Goal: Task Accomplishment & Management: Complete application form

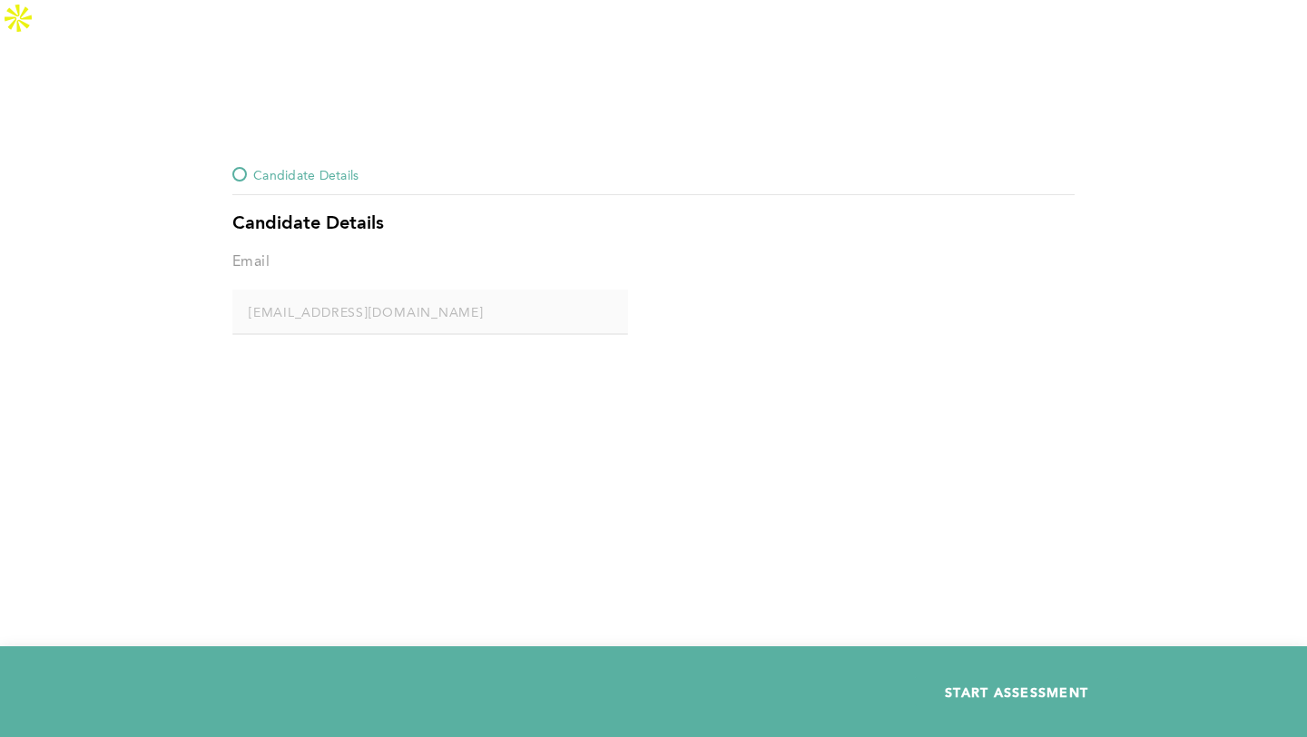
click at [1017, 697] on span "START ASSESSMENT" at bounding box center [1016, 692] width 143 height 17
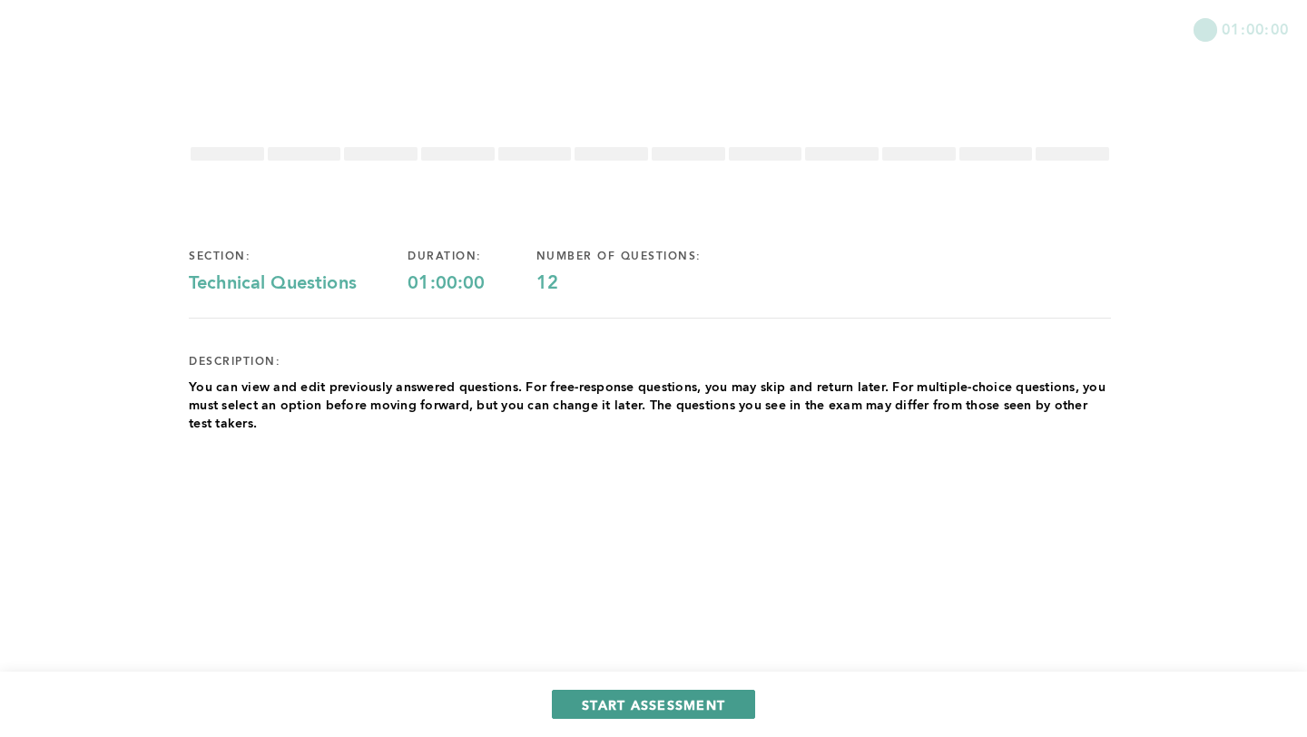
click at [671, 707] on span "START ASSESSMENT" at bounding box center [653, 704] width 143 height 17
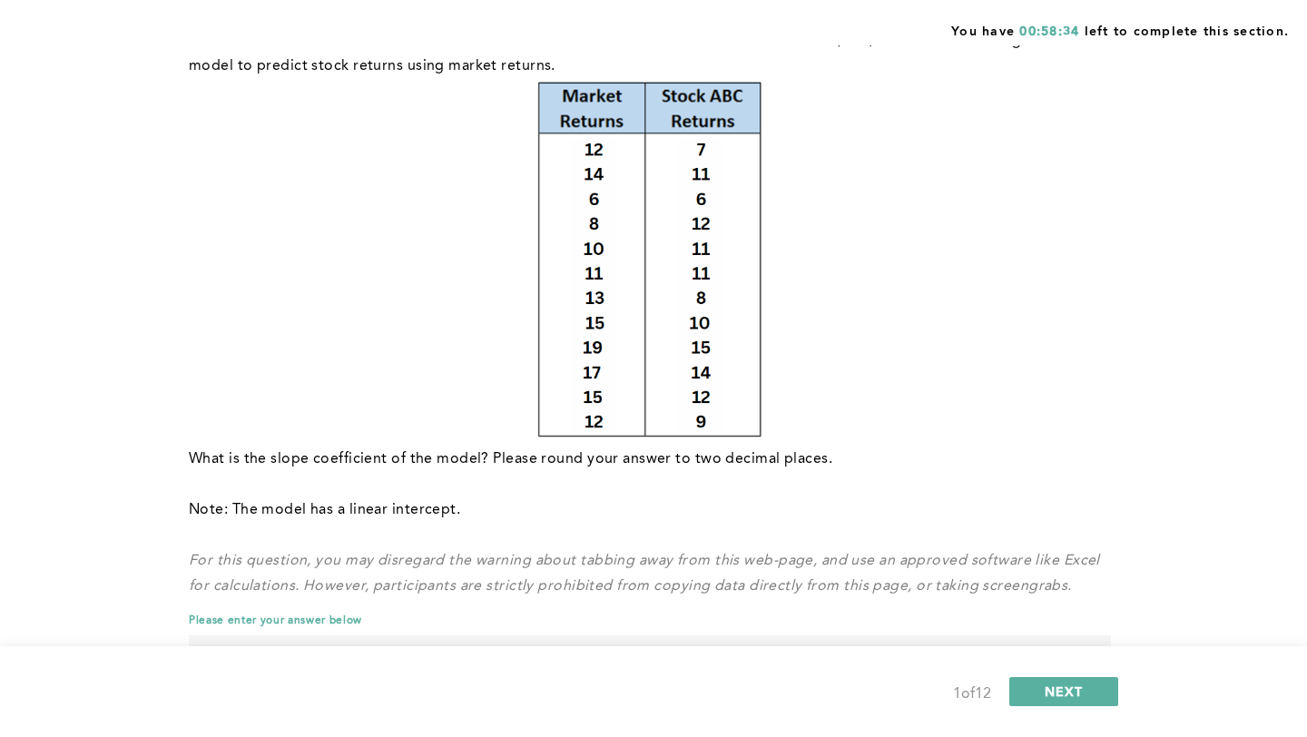
scroll to position [291, 0]
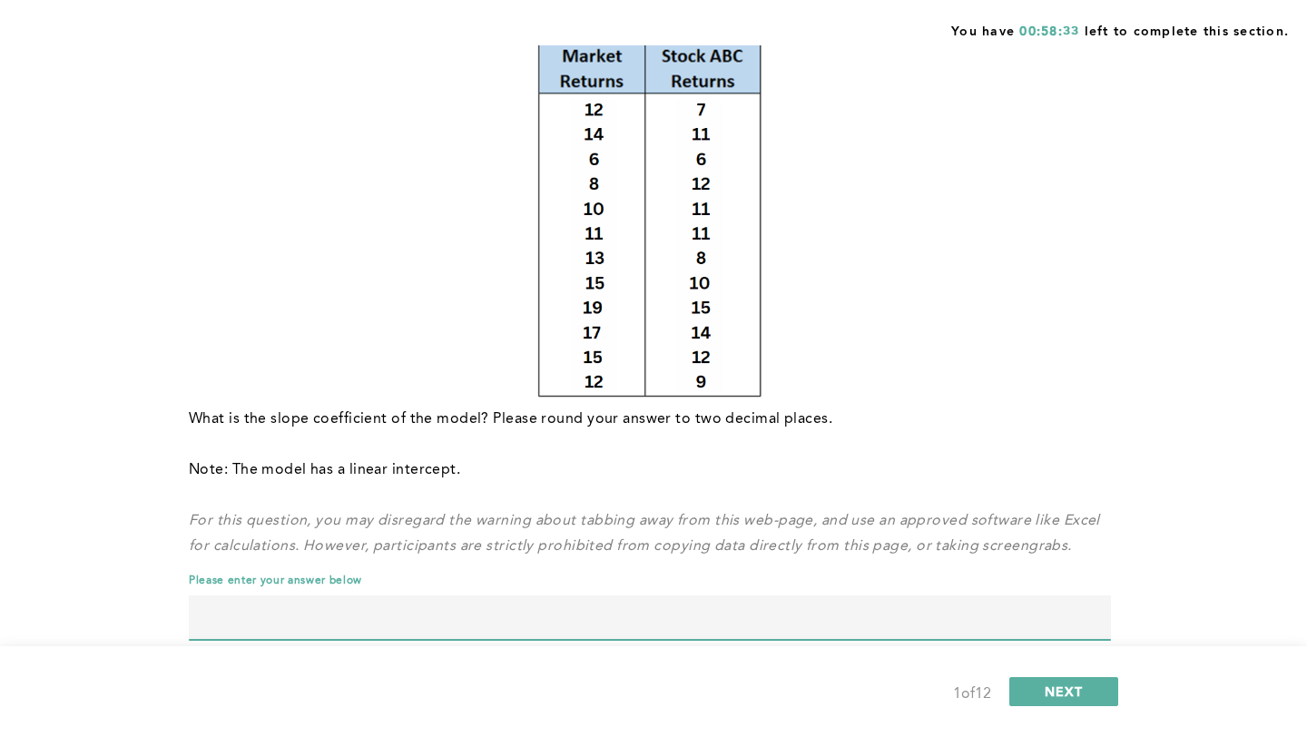
click at [593, 596] on input "text" at bounding box center [650, 618] width 922 height 44
type input "0.44"
click at [1064, 688] on span "NEXT" at bounding box center [1064, 691] width 39 height 17
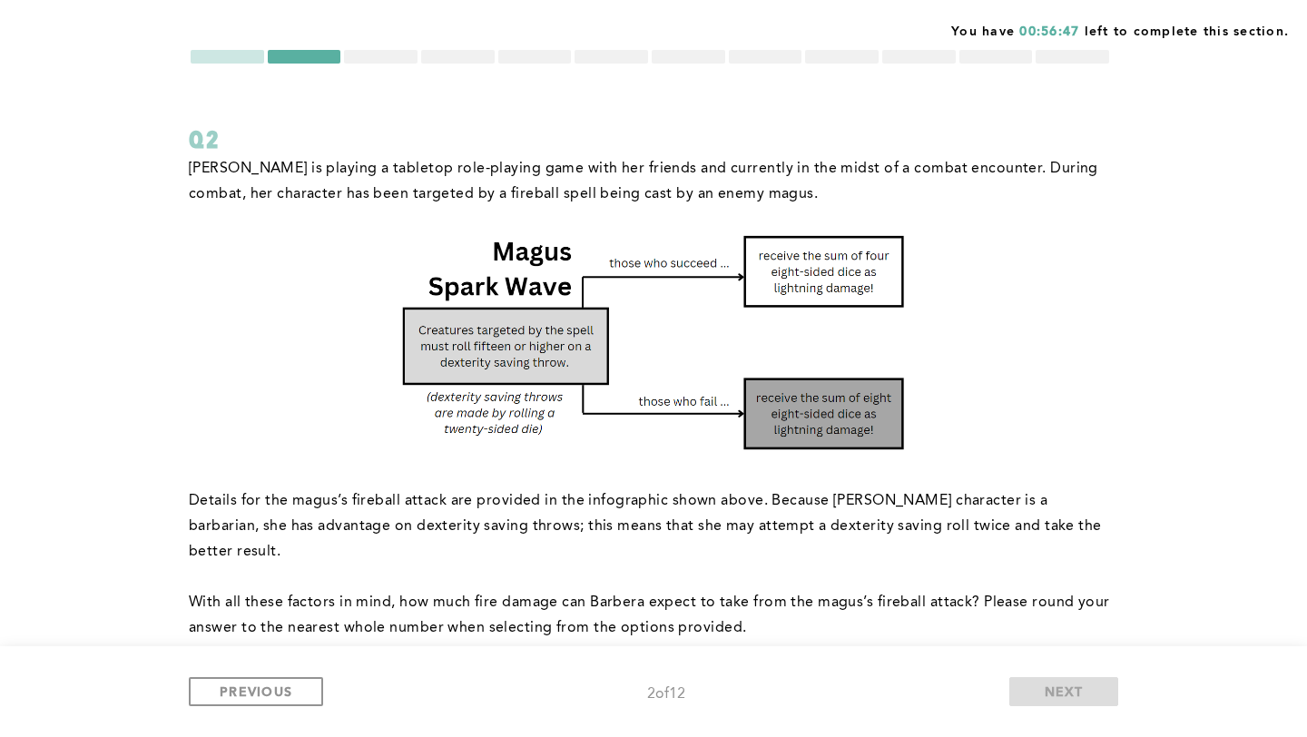
scroll to position [98, 0]
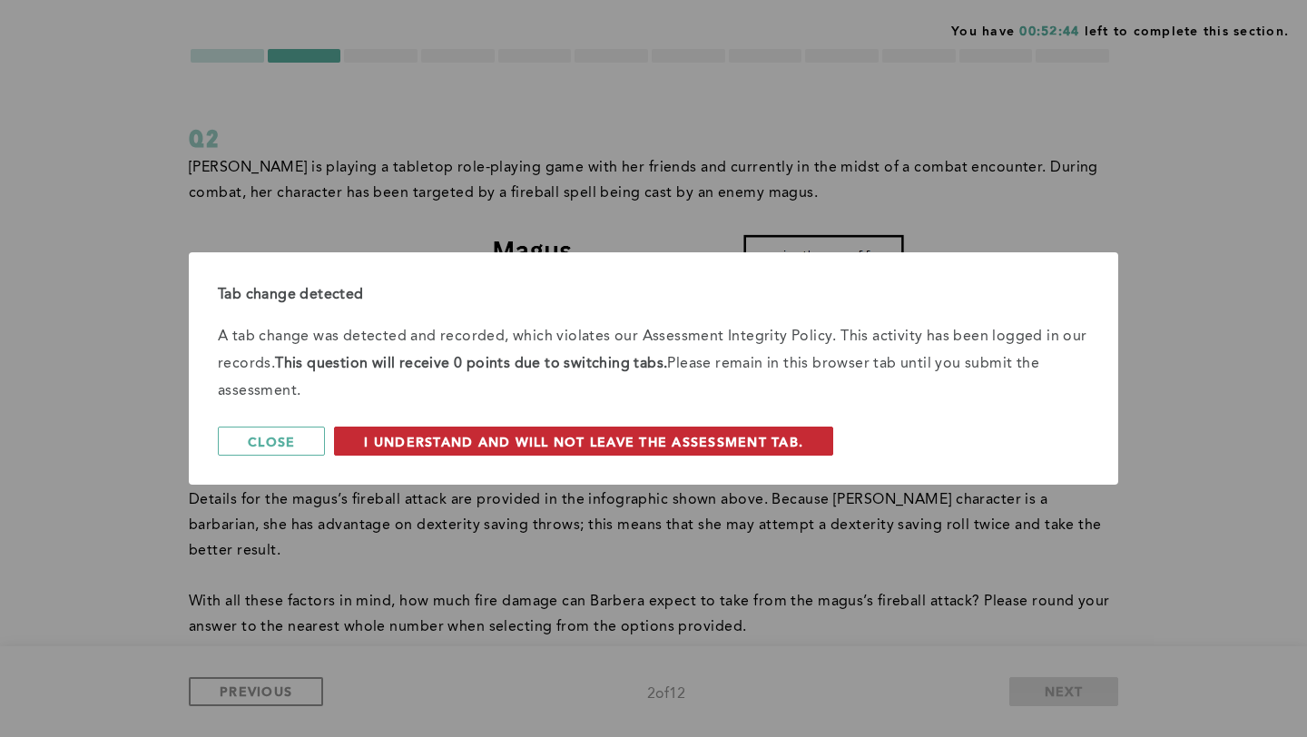
click at [401, 440] on span "I understand and will not leave the assessment tab." at bounding box center [583, 441] width 439 height 17
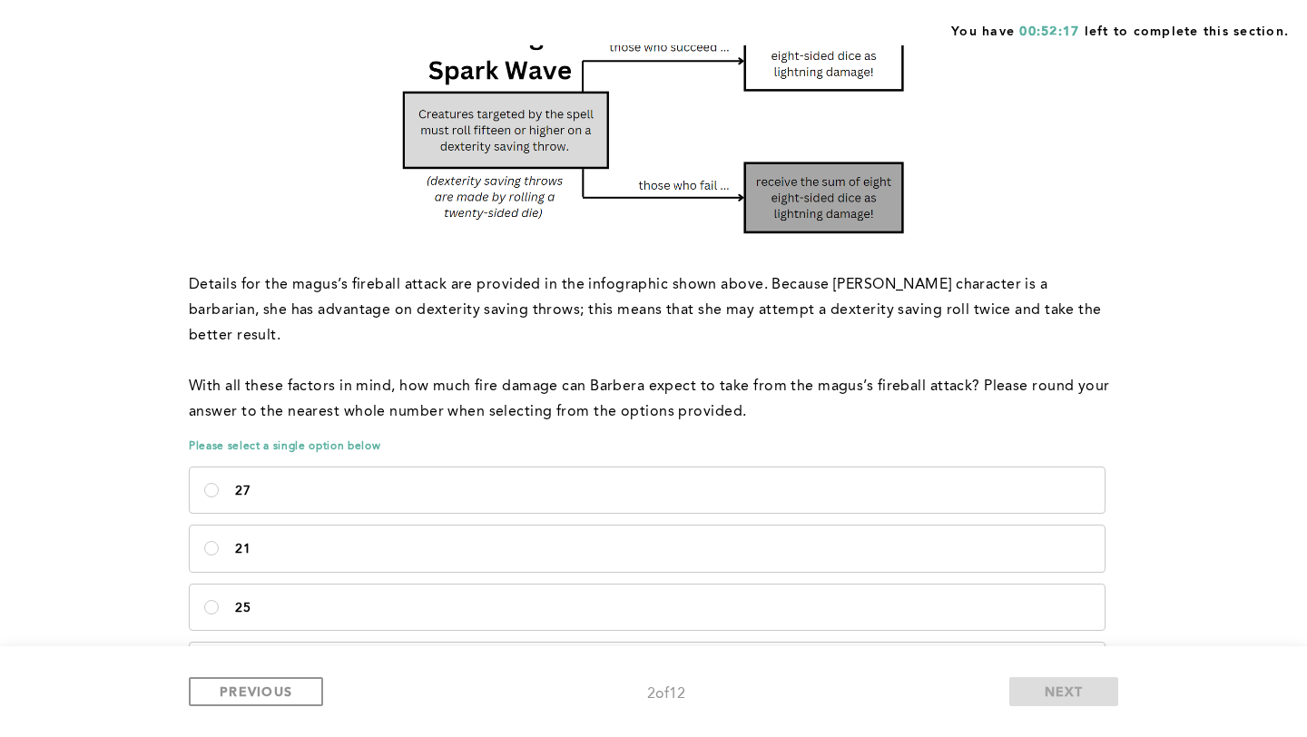
scroll to position [314, 0]
click at [319, 600] on p "25" at bounding box center [662, 607] width 855 height 15
click at [219, 599] on input "25" at bounding box center [211, 606] width 15 height 15
radio input "true"
click at [1066, 688] on span "NEXT" at bounding box center [1064, 691] width 39 height 17
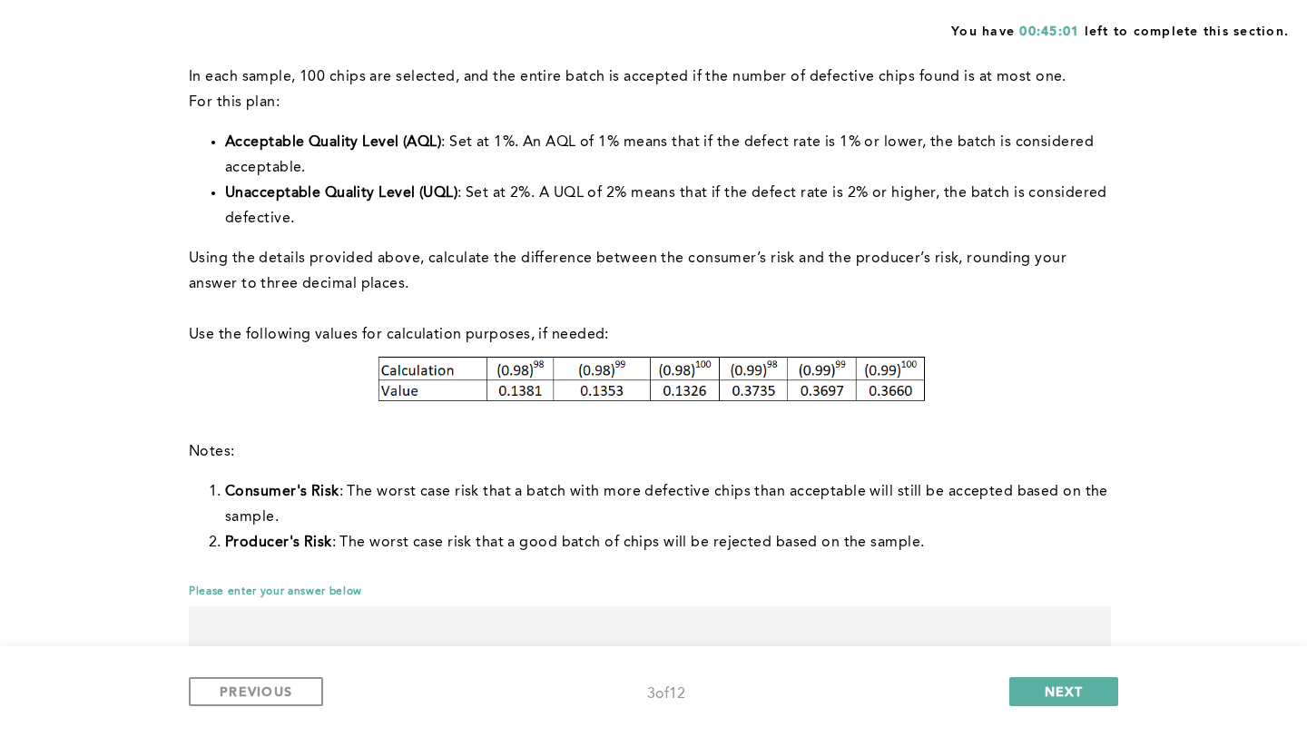
scroll to position [276, 0]
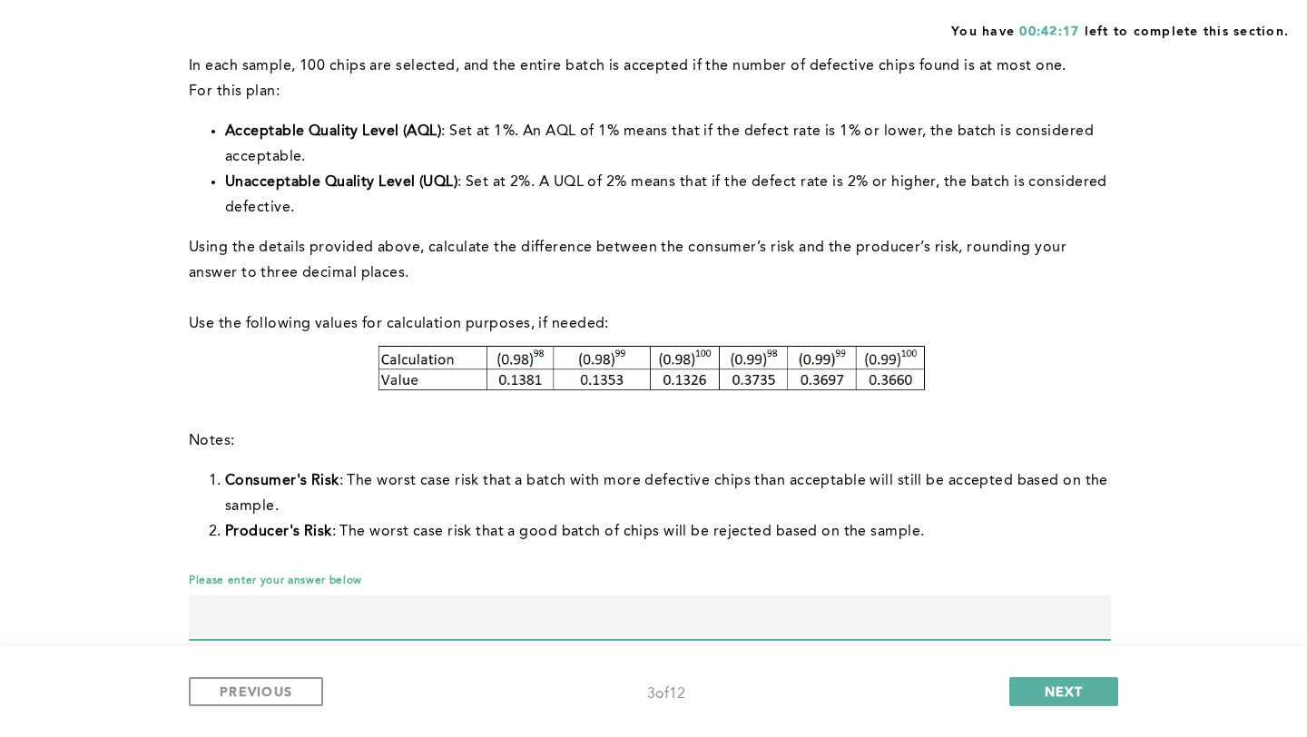
click at [665, 596] on input "text" at bounding box center [650, 618] width 922 height 44
type input "0.139"
click at [1098, 695] on button "NEXT" at bounding box center [1064, 691] width 109 height 29
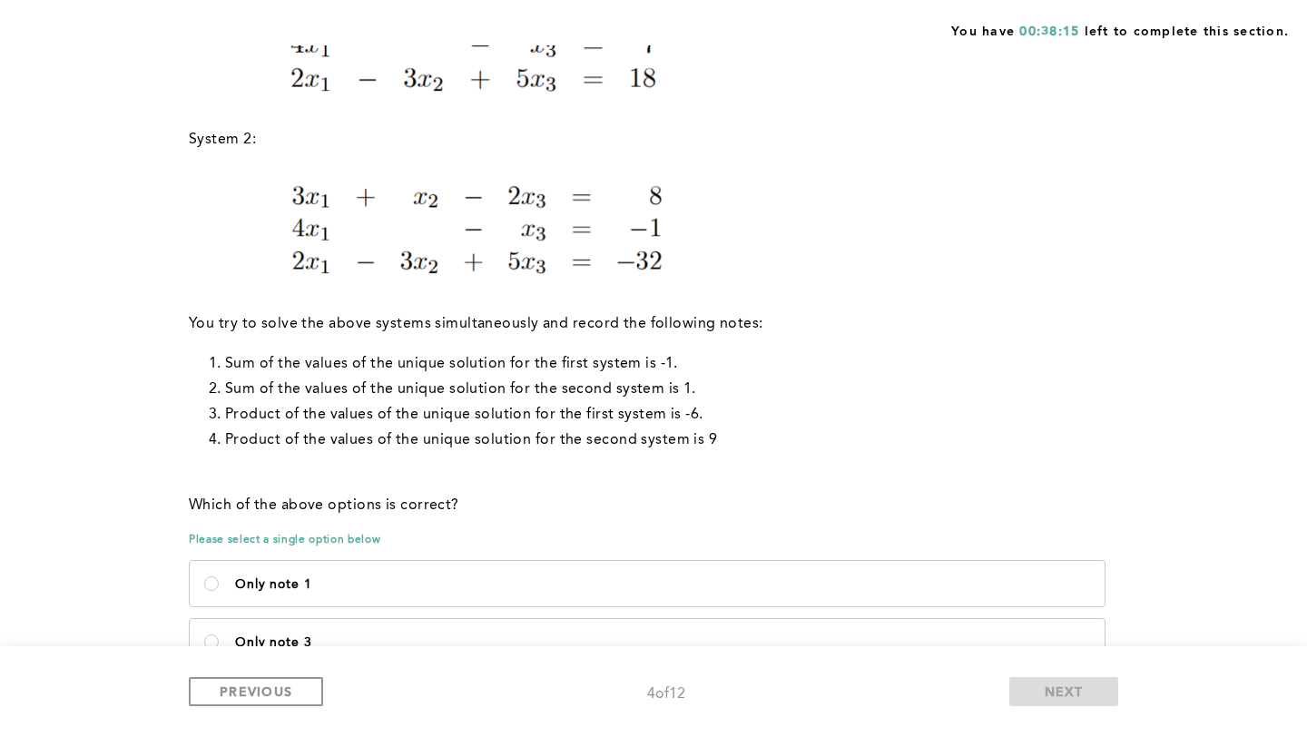
scroll to position [446, 0]
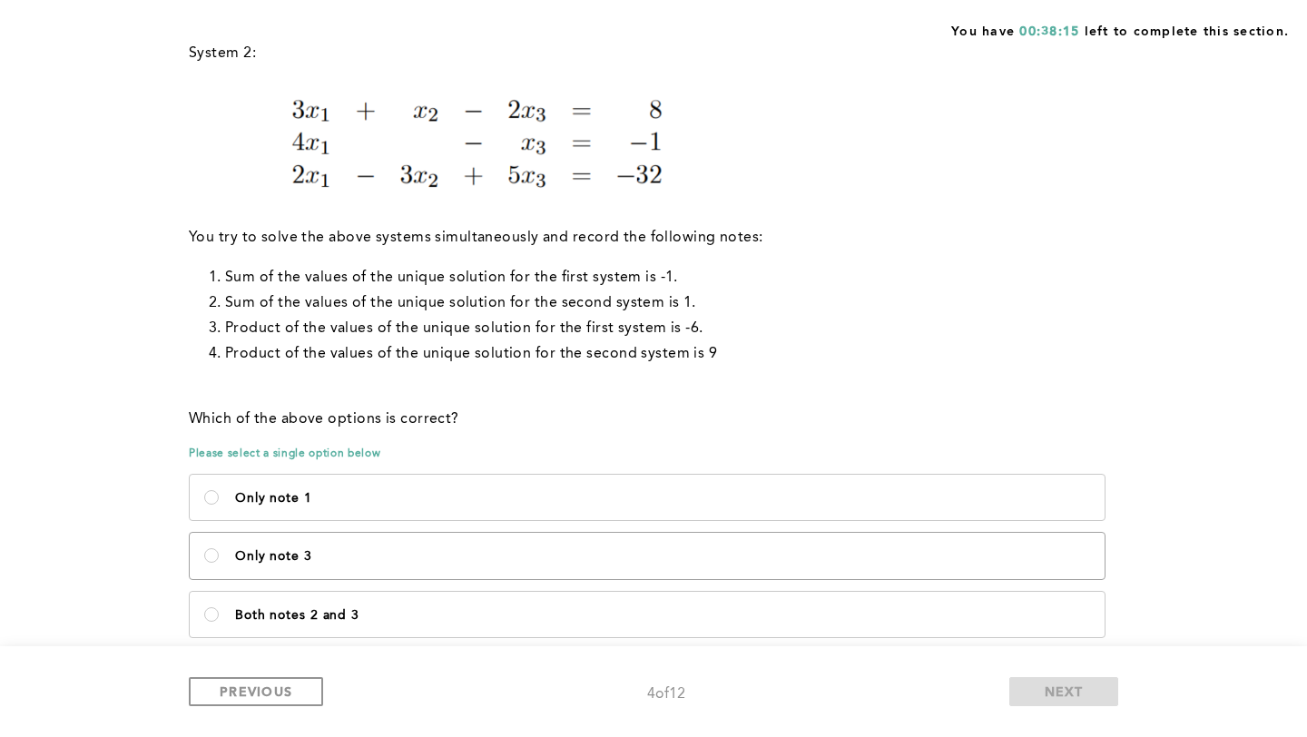
click at [333, 549] on p "Only note 3" at bounding box center [662, 556] width 855 height 15
click at [219, 548] on 3\<\/p\> "Only note 3" at bounding box center [211, 555] width 15 height 15
radio 3\<\/p\> "true"
click at [1034, 689] on button "NEXT" at bounding box center [1064, 691] width 109 height 29
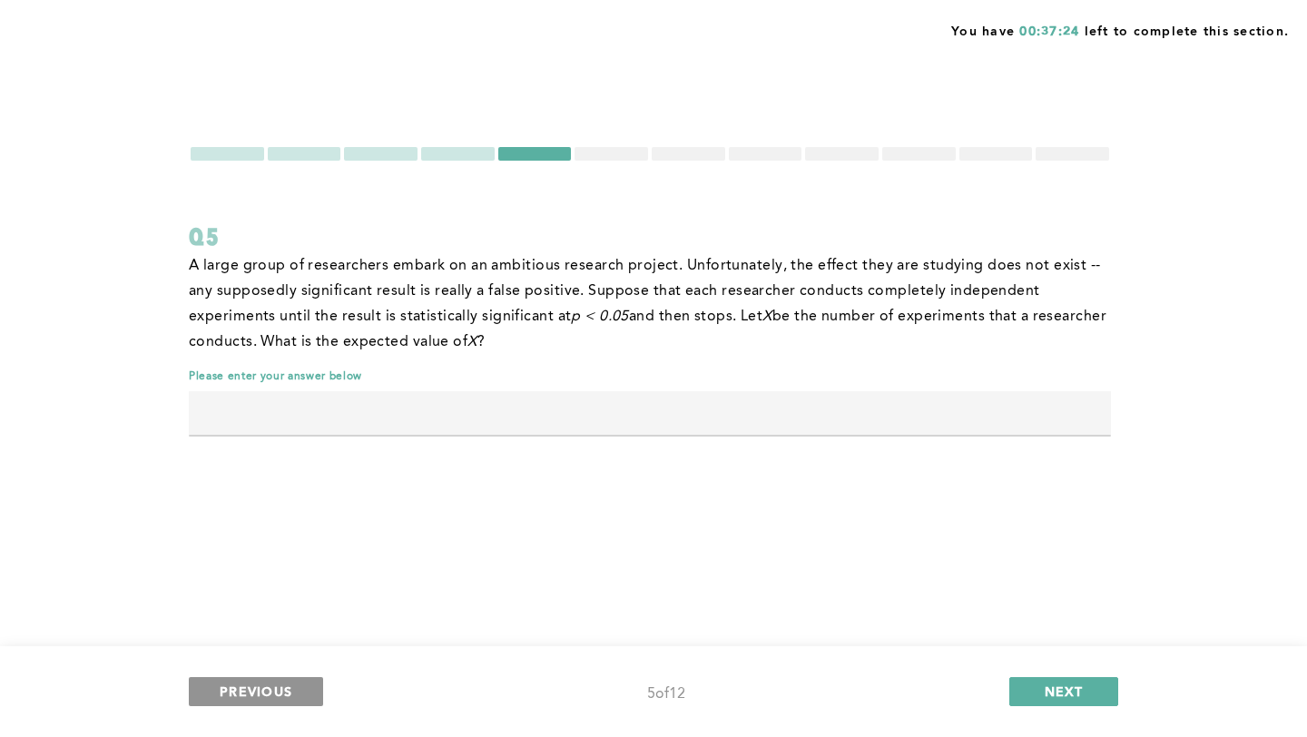
click at [273, 693] on span "PREVIOUS" at bounding box center [256, 691] width 73 height 17
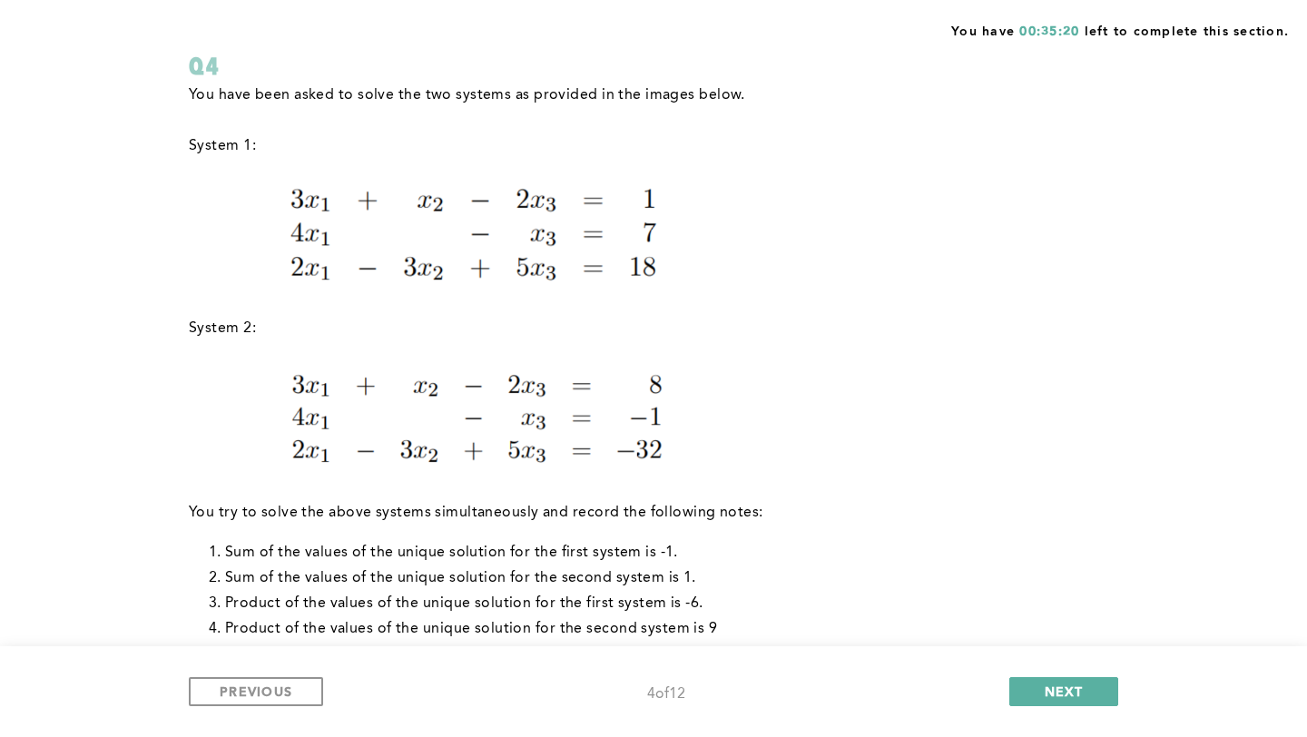
scroll to position [153, 0]
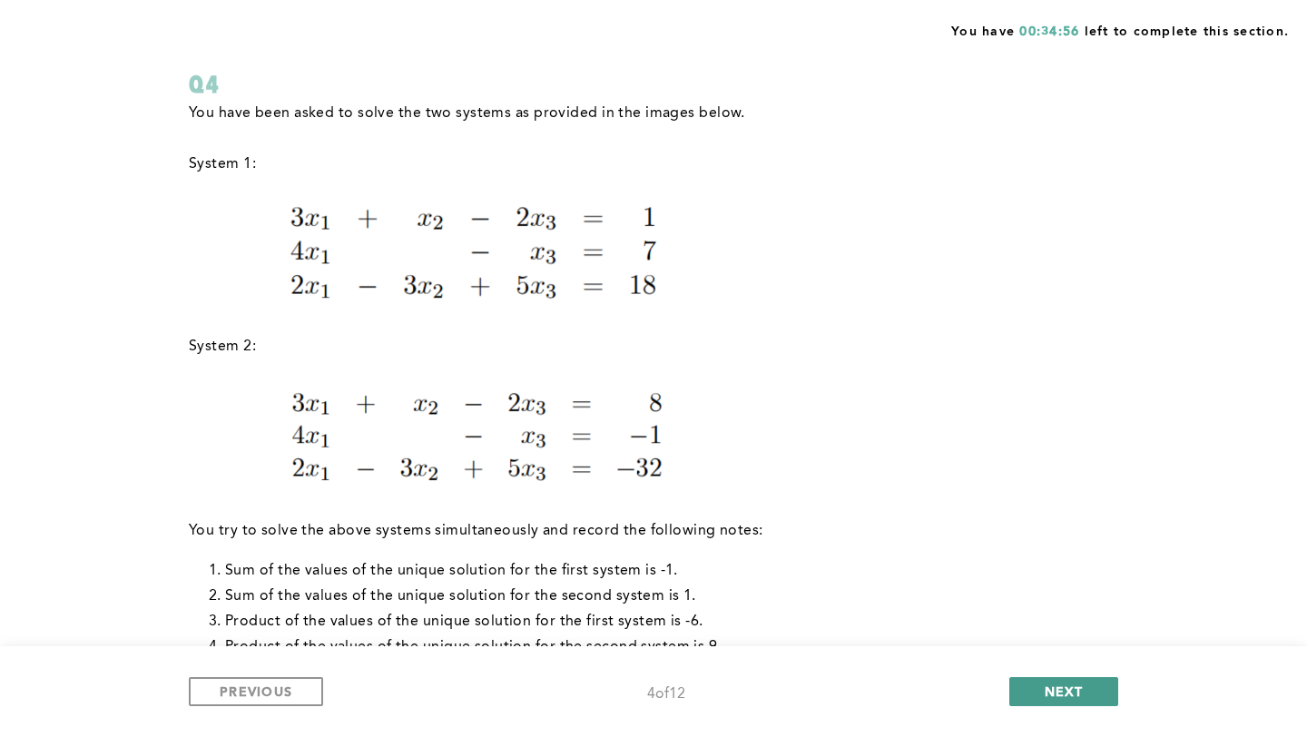
click at [1030, 686] on button "NEXT" at bounding box center [1064, 691] width 109 height 29
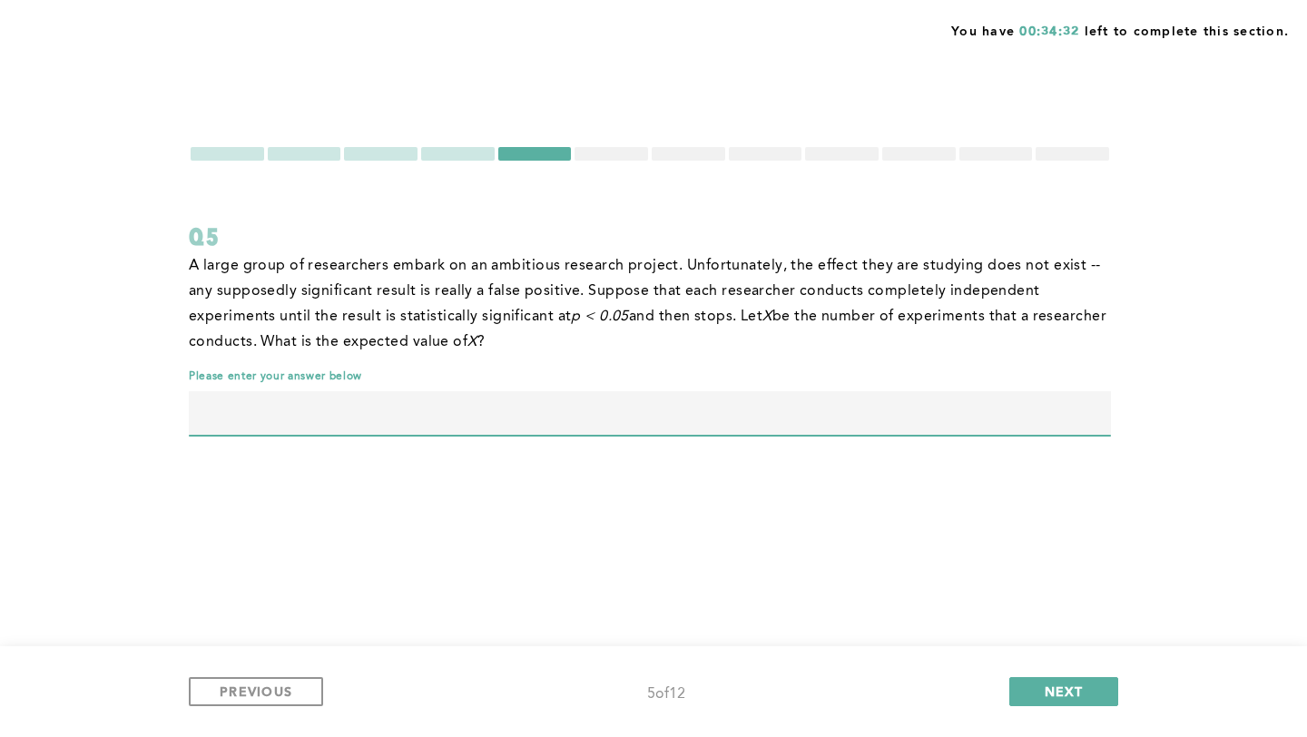
click at [713, 391] on input "text" at bounding box center [650, 413] width 922 height 44
type input "20"
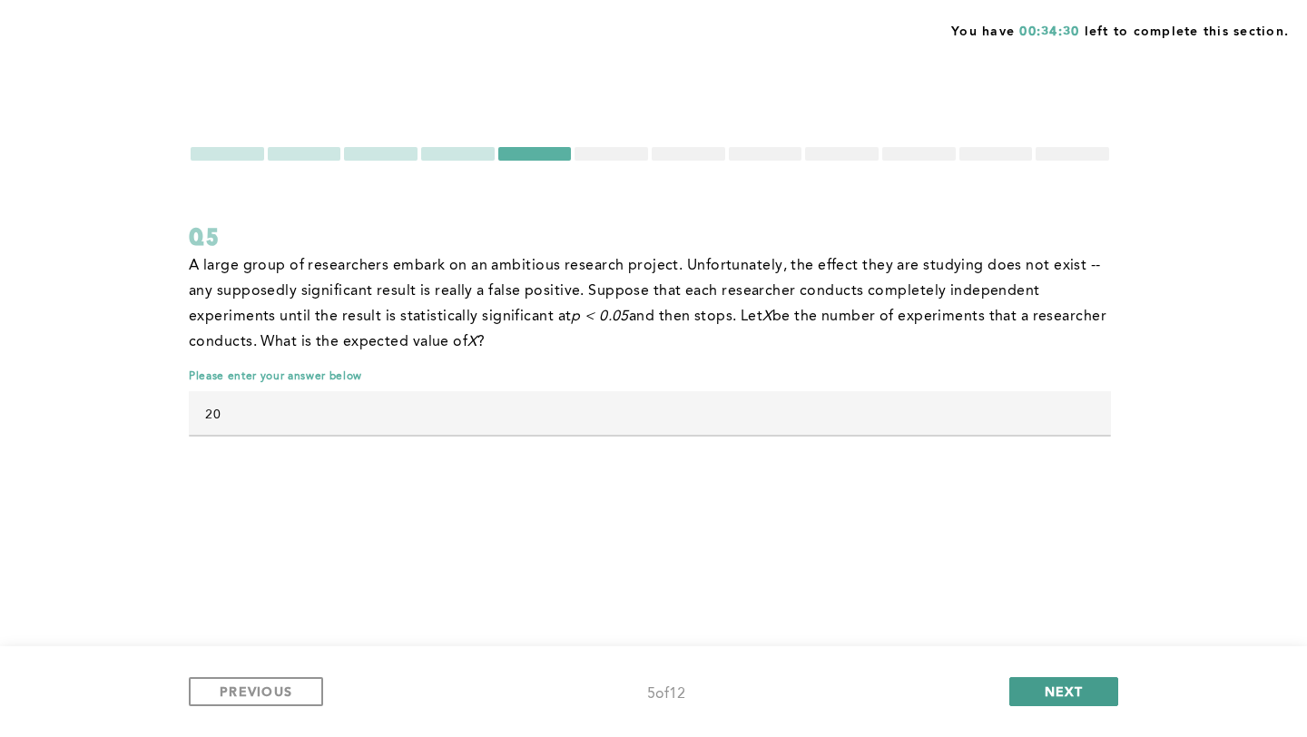
click at [1083, 699] on button "NEXT" at bounding box center [1064, 691] width 109 height 29
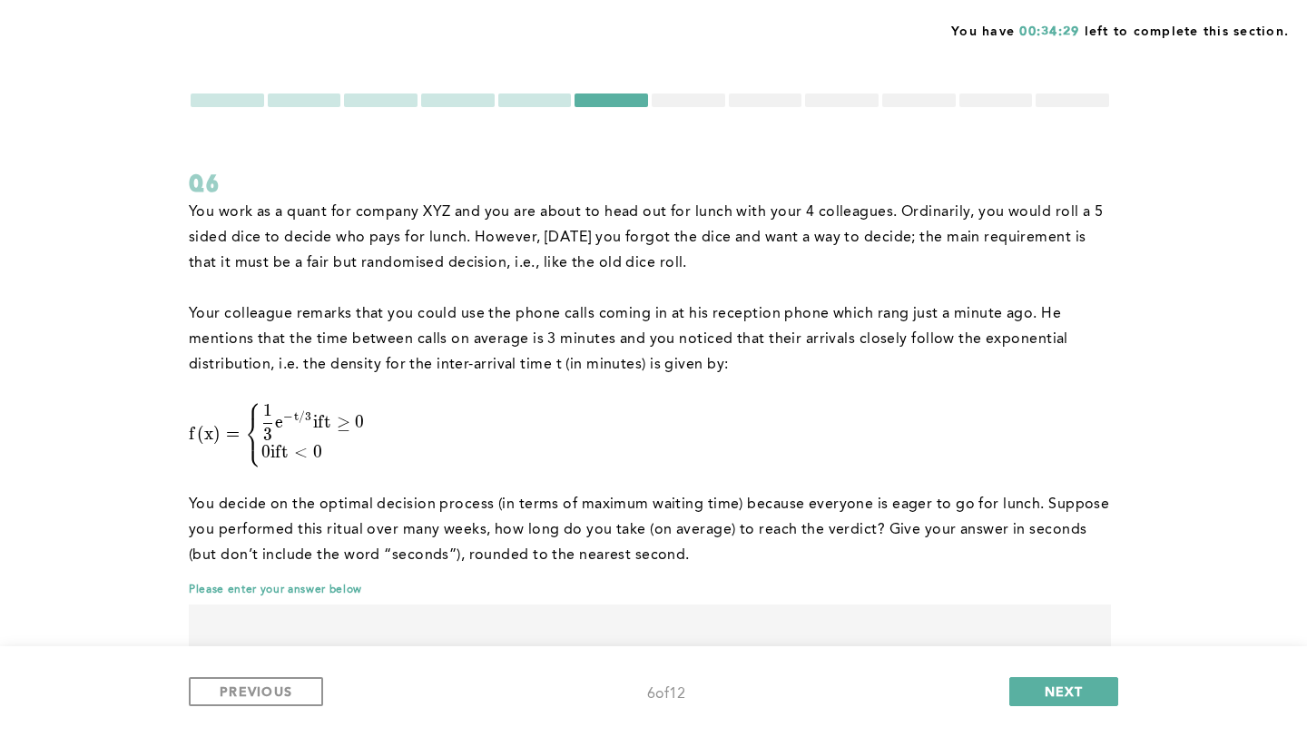
scroll to position [62, 0]
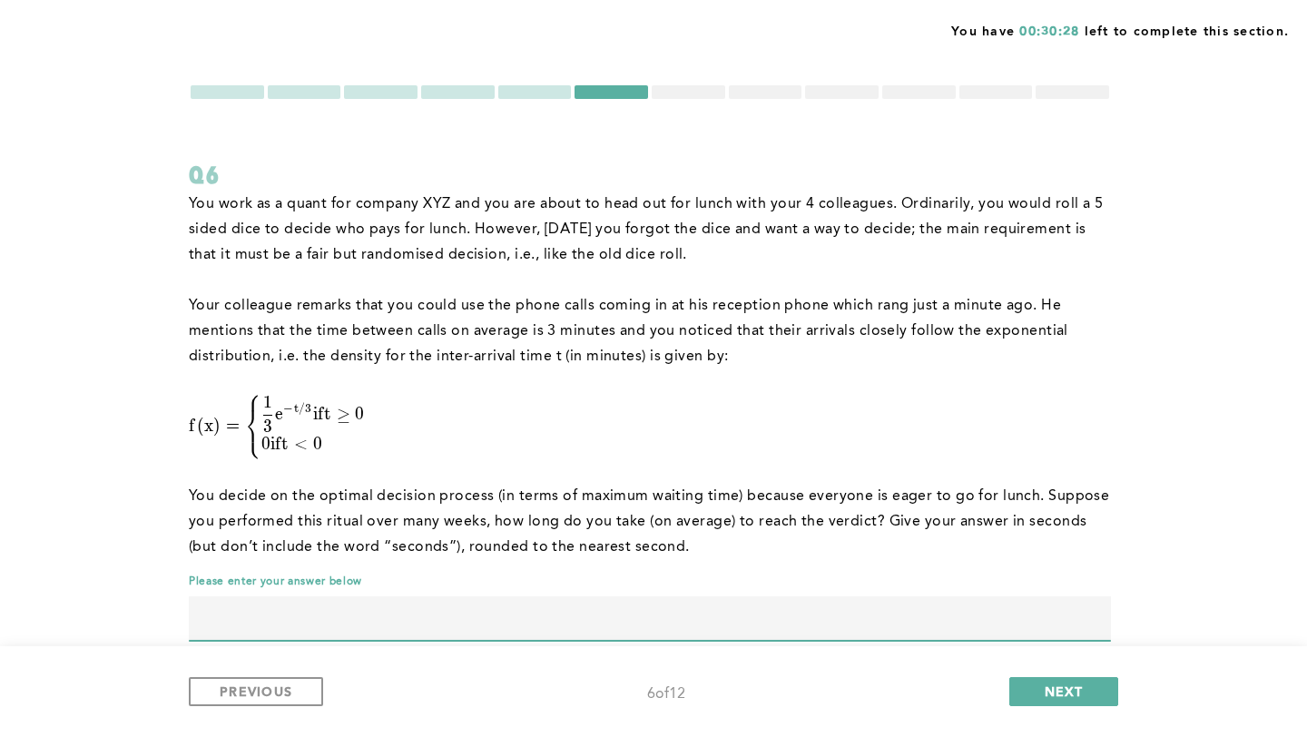
click at [434, 596] on input "text" at bounding box center [650, 618] width 922 height 44
type input "40"
click at [1083, 674] on div "PREVIOUS 6 of 12 NEXT" at bounding box center [653, 691] width 1307 height 91
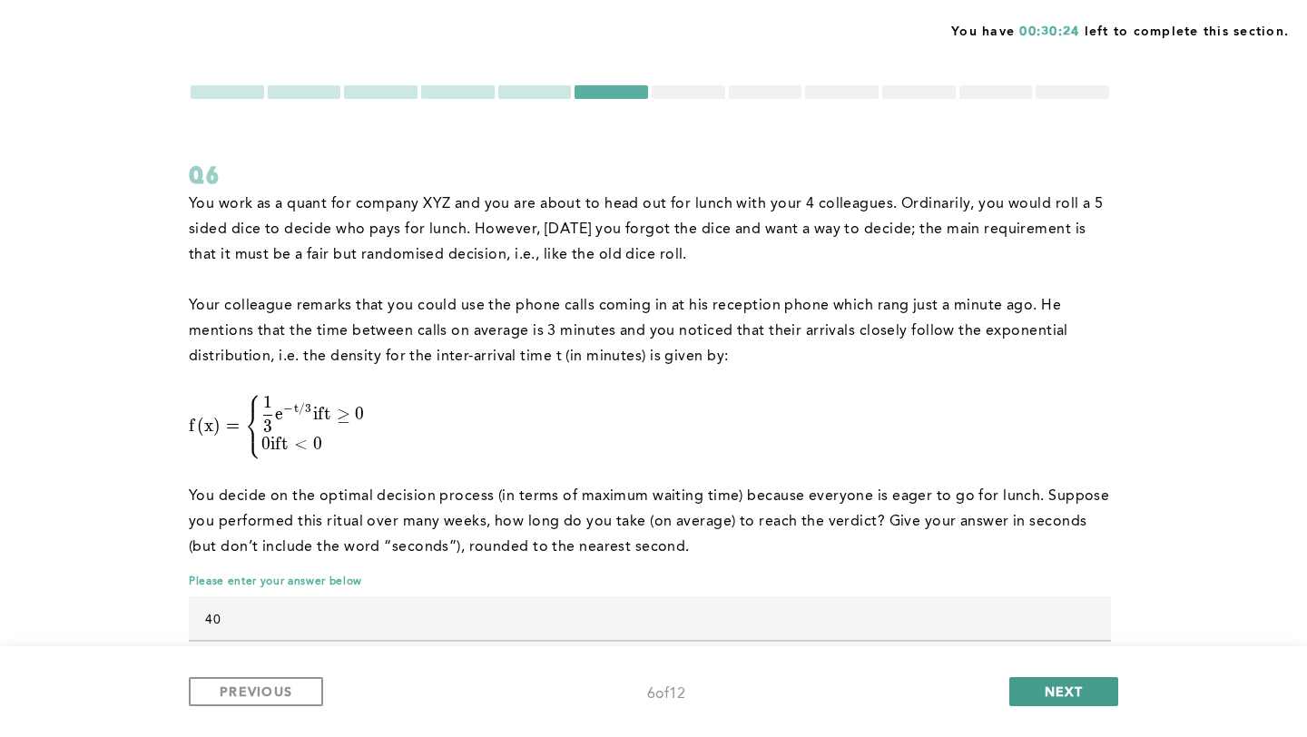
click at [1077, 688] on span "NEXT" at bounding box center [1064, 691] width 39 height 17
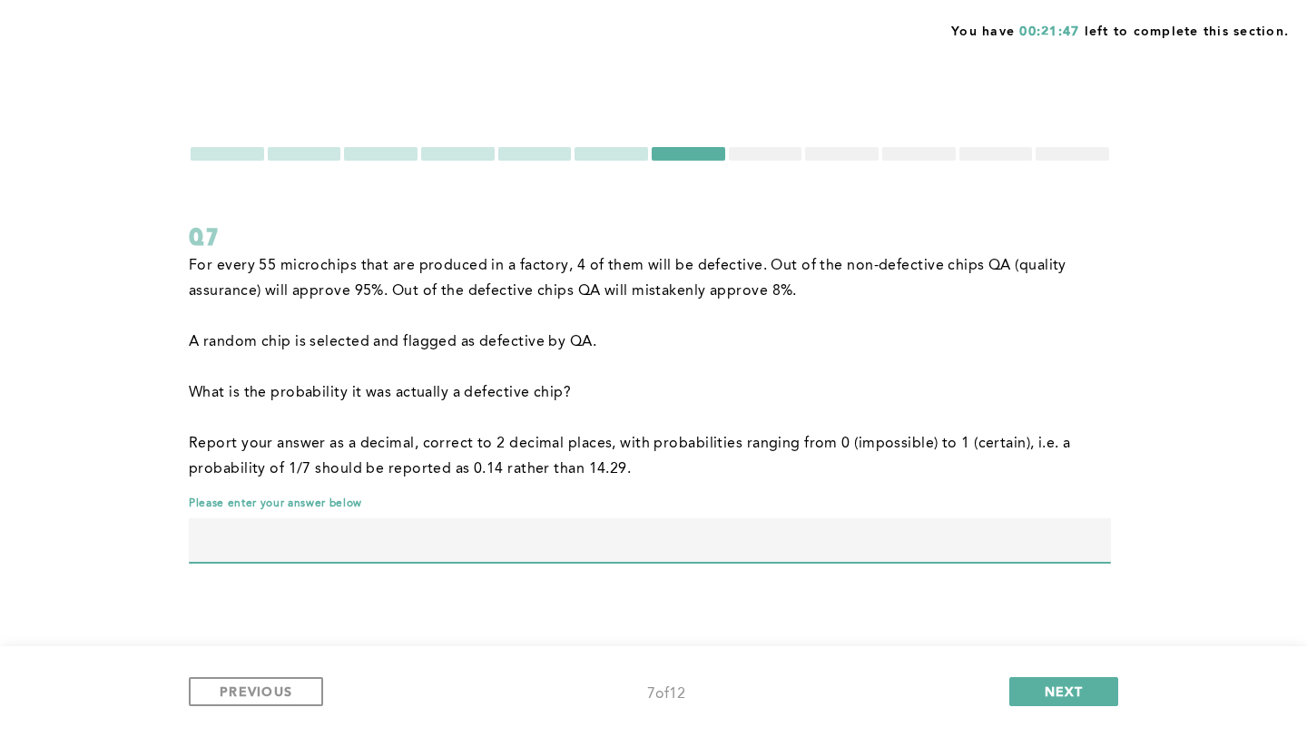
click at [616, 518] on input "text" at bounding box center [650, 540] width 922 height 44
type input "0.59"
click at [1073, 686] on span "NEXT" at bounding box center [1064, 691] width 39 height 17
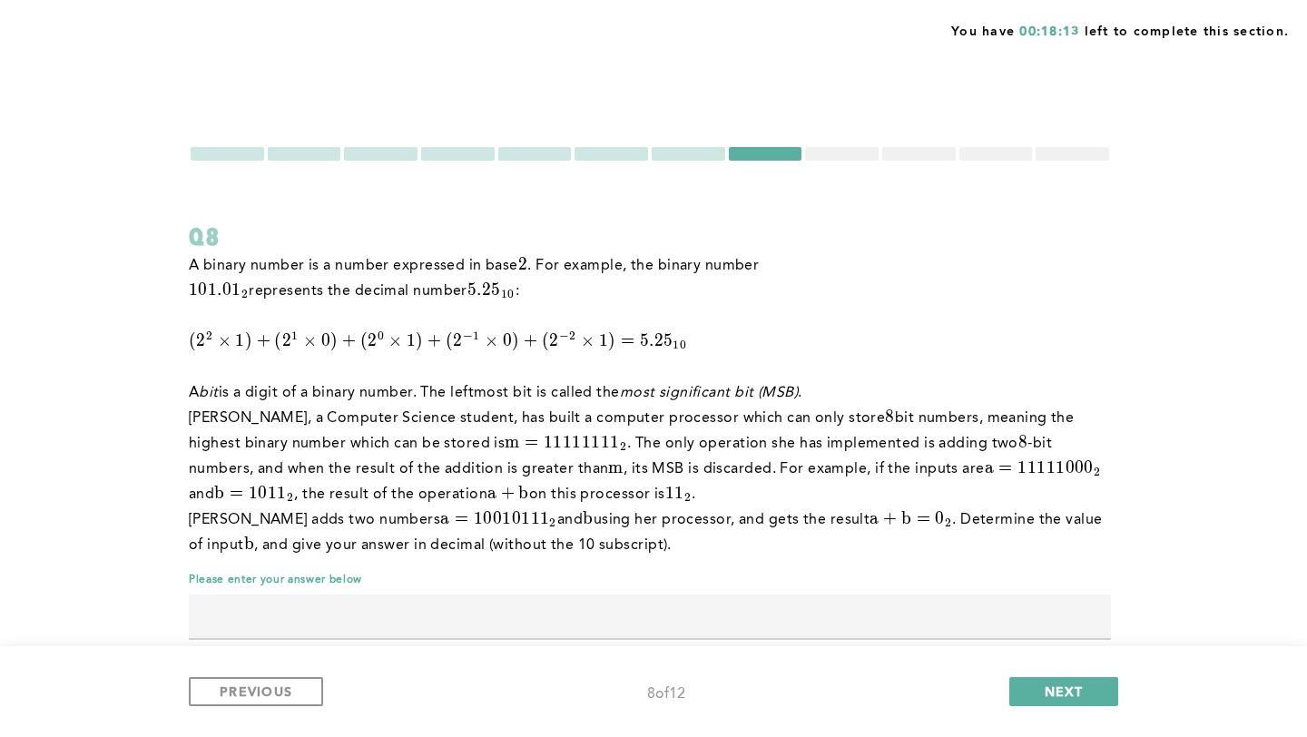
click at [487, 595] on input "text" at bounding box center [650, 617] width 922 height 44
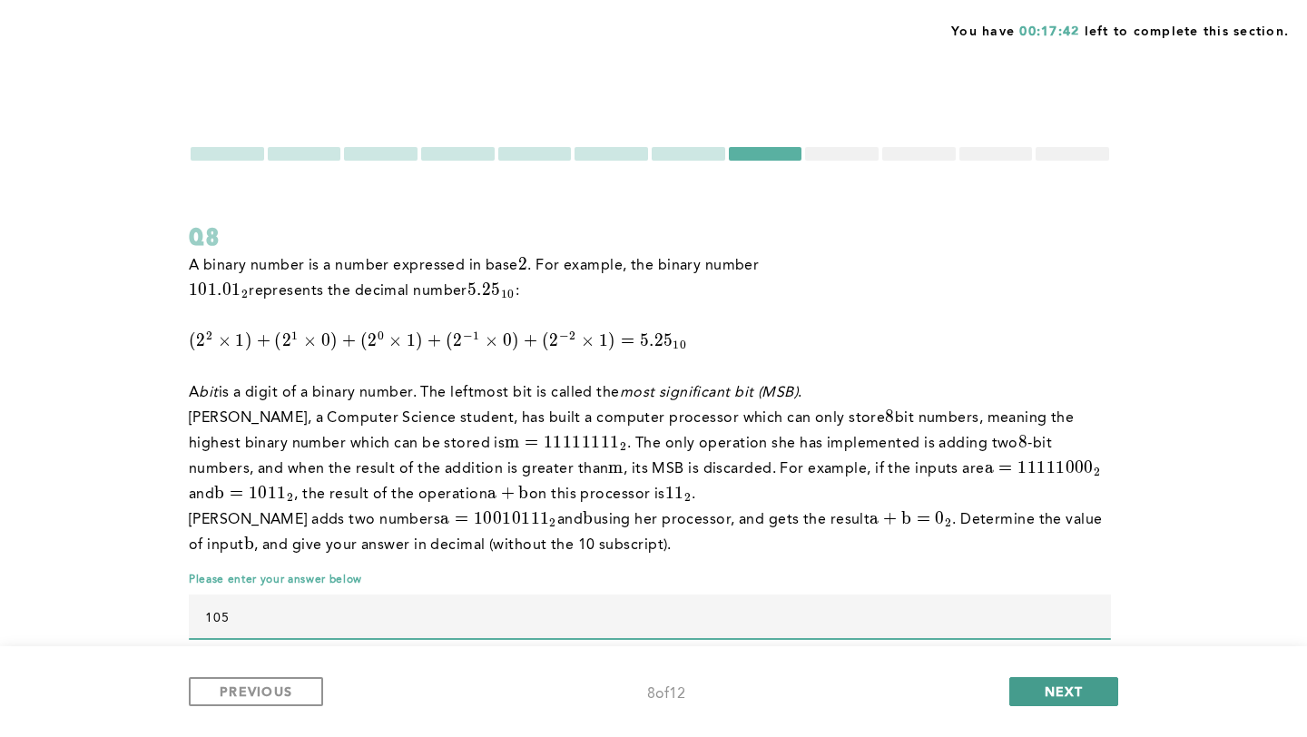
type input "105"
click at [1095, 689] on button "NEXT" at bounding box center [1064, 691] width 109 height 29
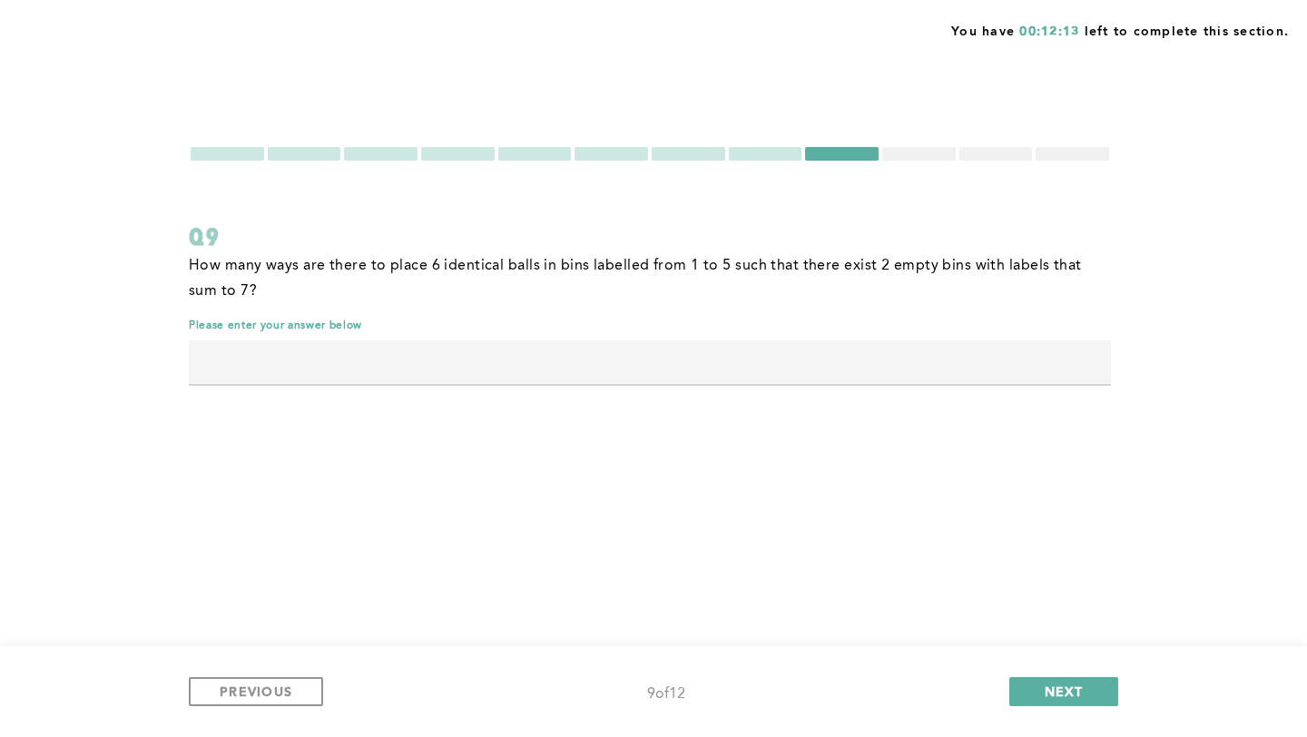
click at [444, 340] on input "text" at bounding box center [650, 362] width 922 height 44
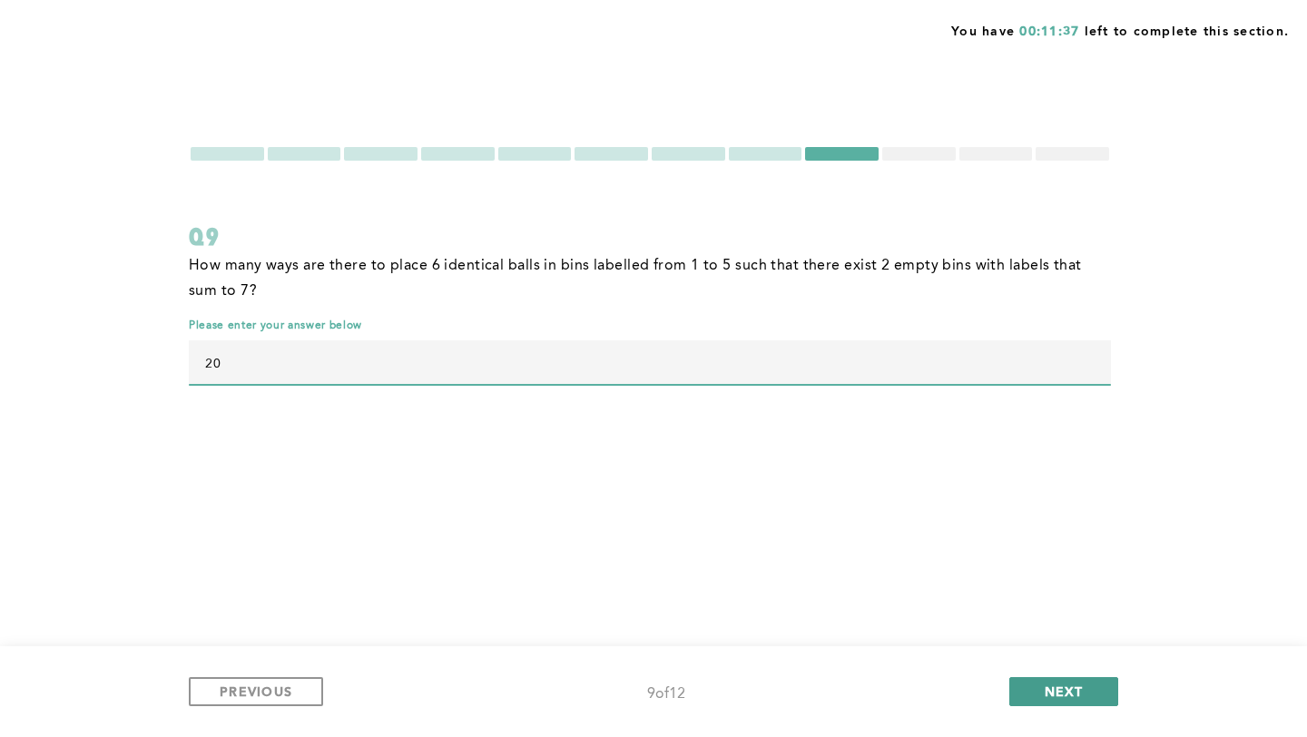
type input "20"
click at [1073, 687] on span "NEXT" at bounding box center [1064, 691] width 39 height 17
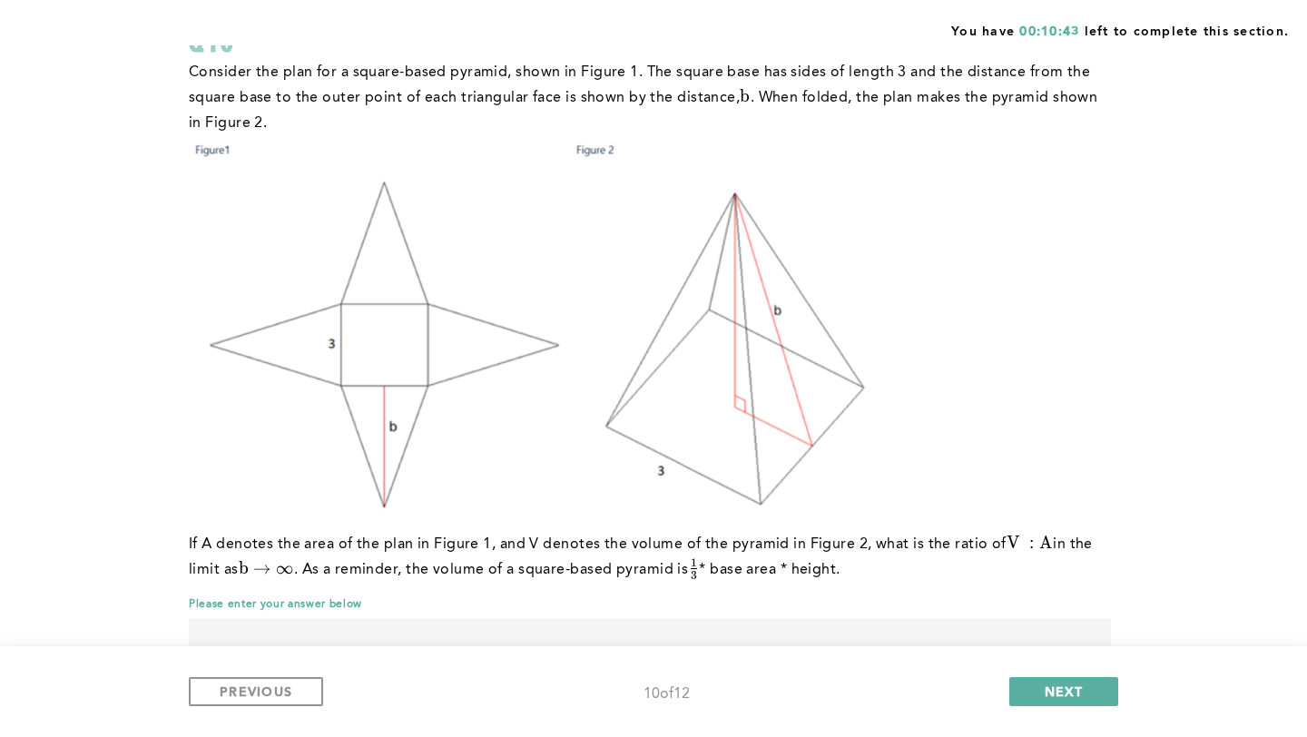
scroll to position [213, 0]
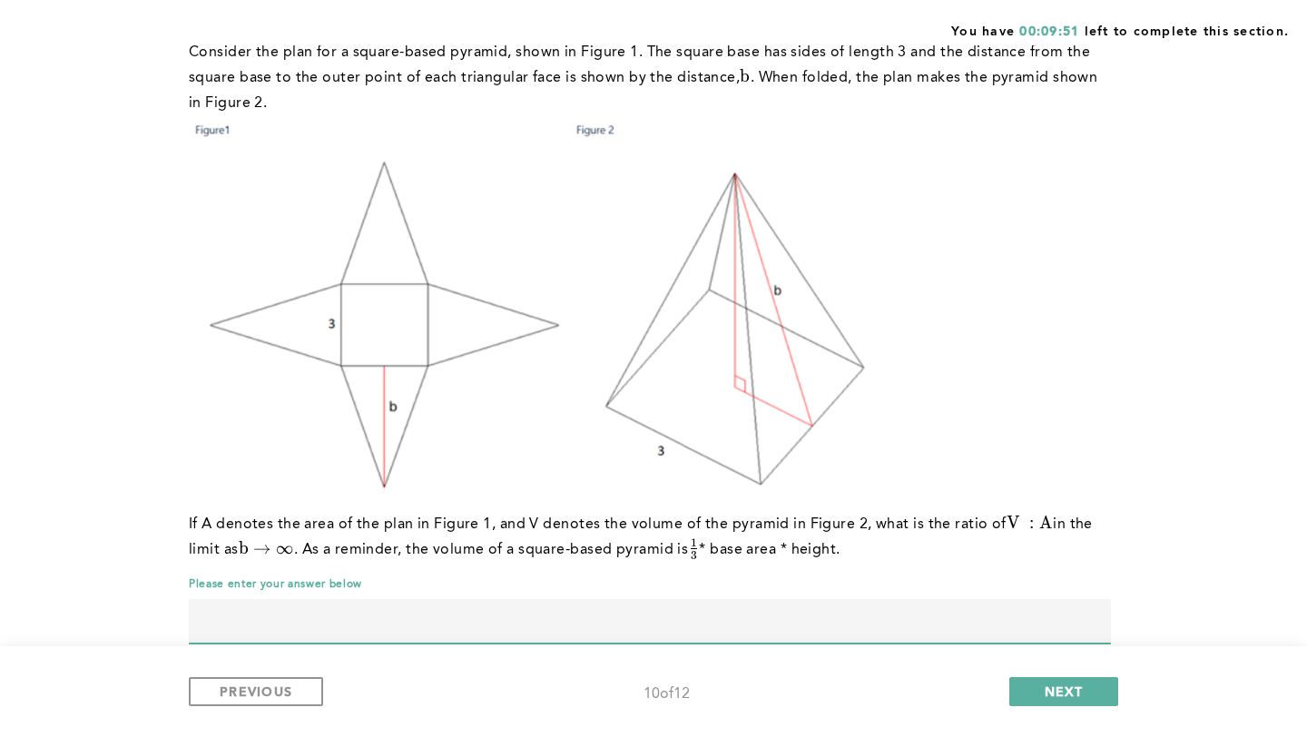
click at [511, 599] on input "text" at bounding box center [650, 621] width 922 height 44
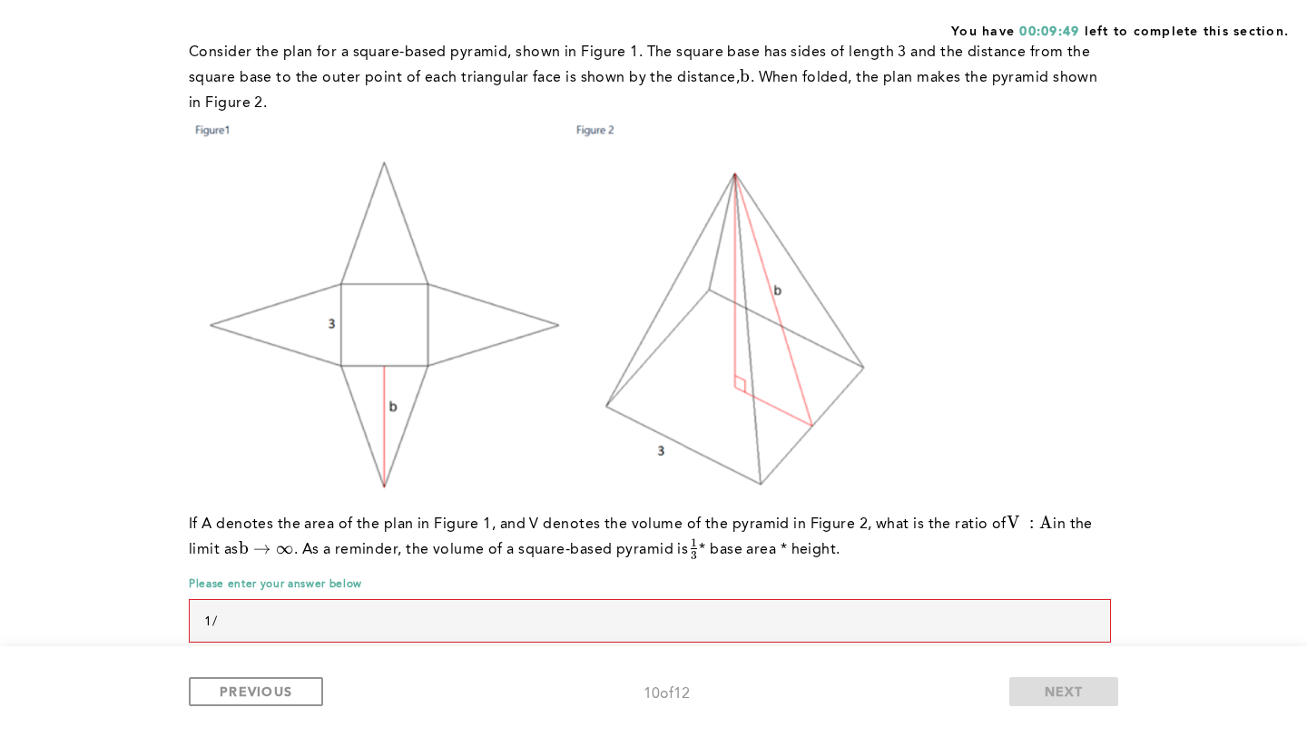
type input "1"
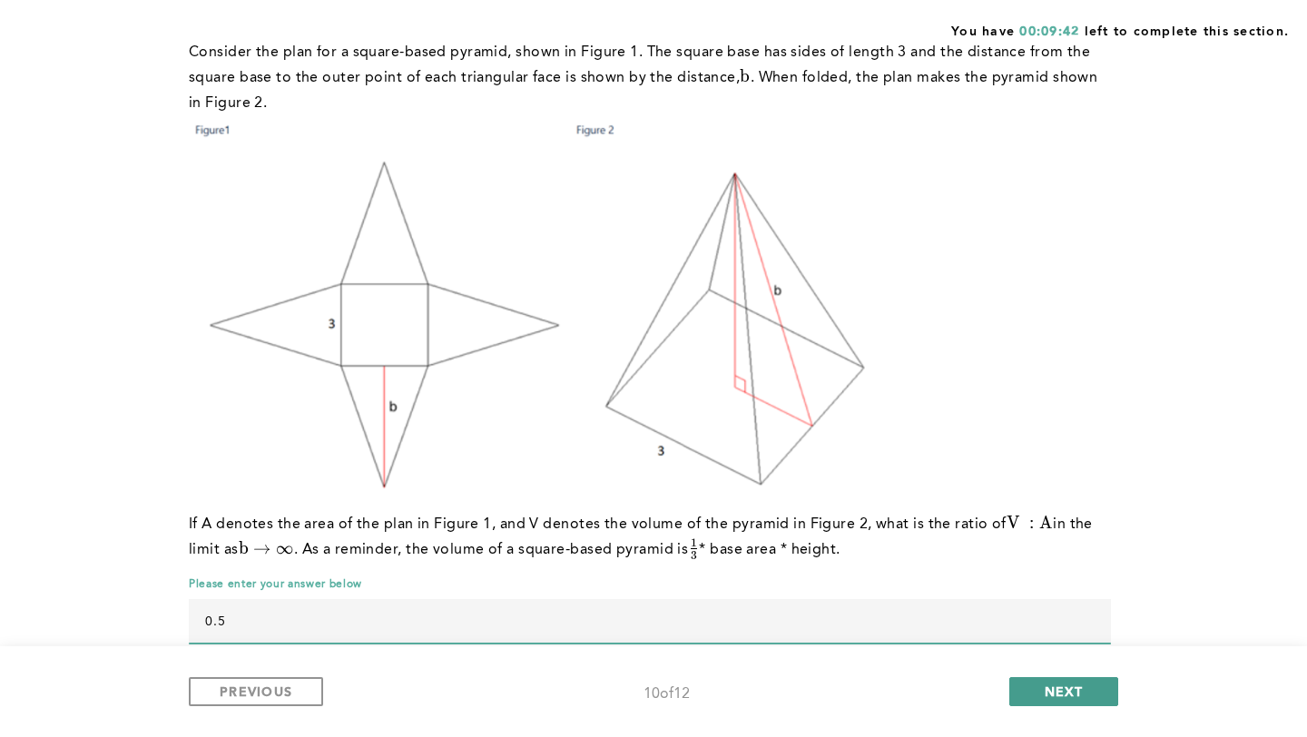
type input "0.5"
click at [1062, 684] on span "NEXT" at bounding box center [1064, 691] width 39 height 17
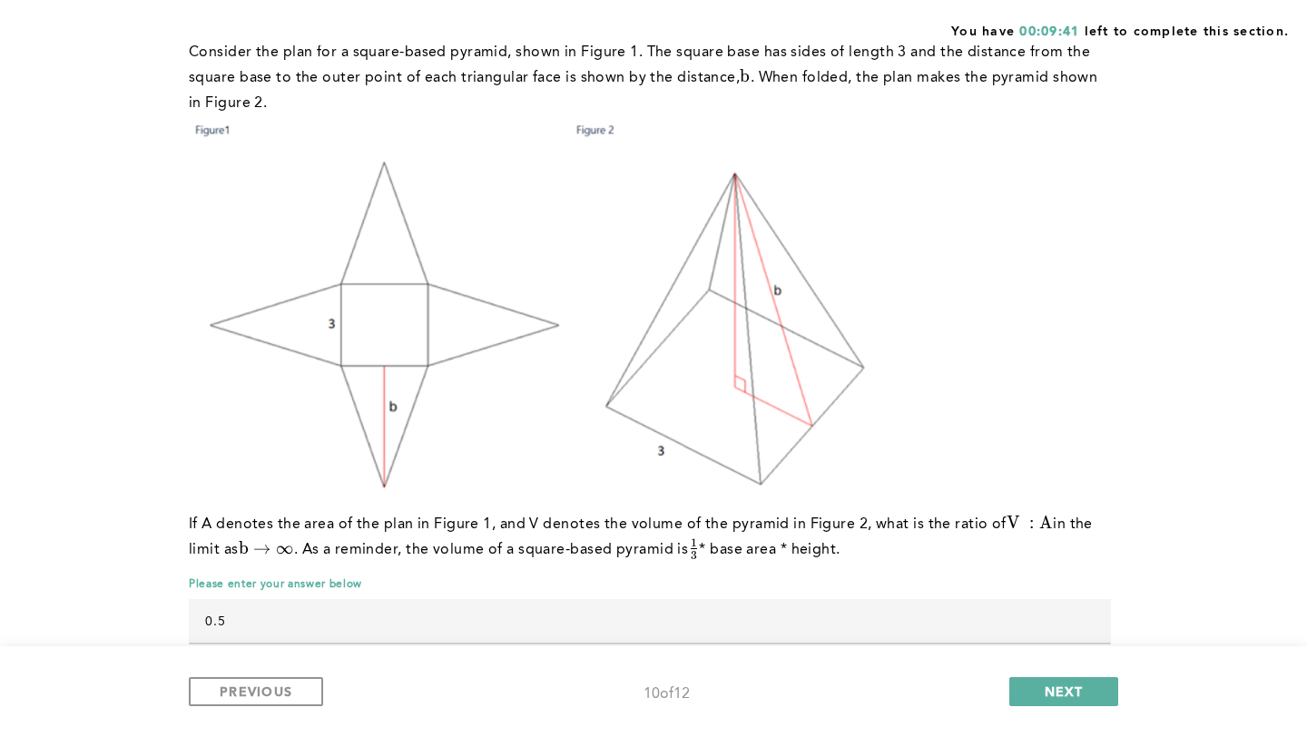
scroll to position [0, 0]
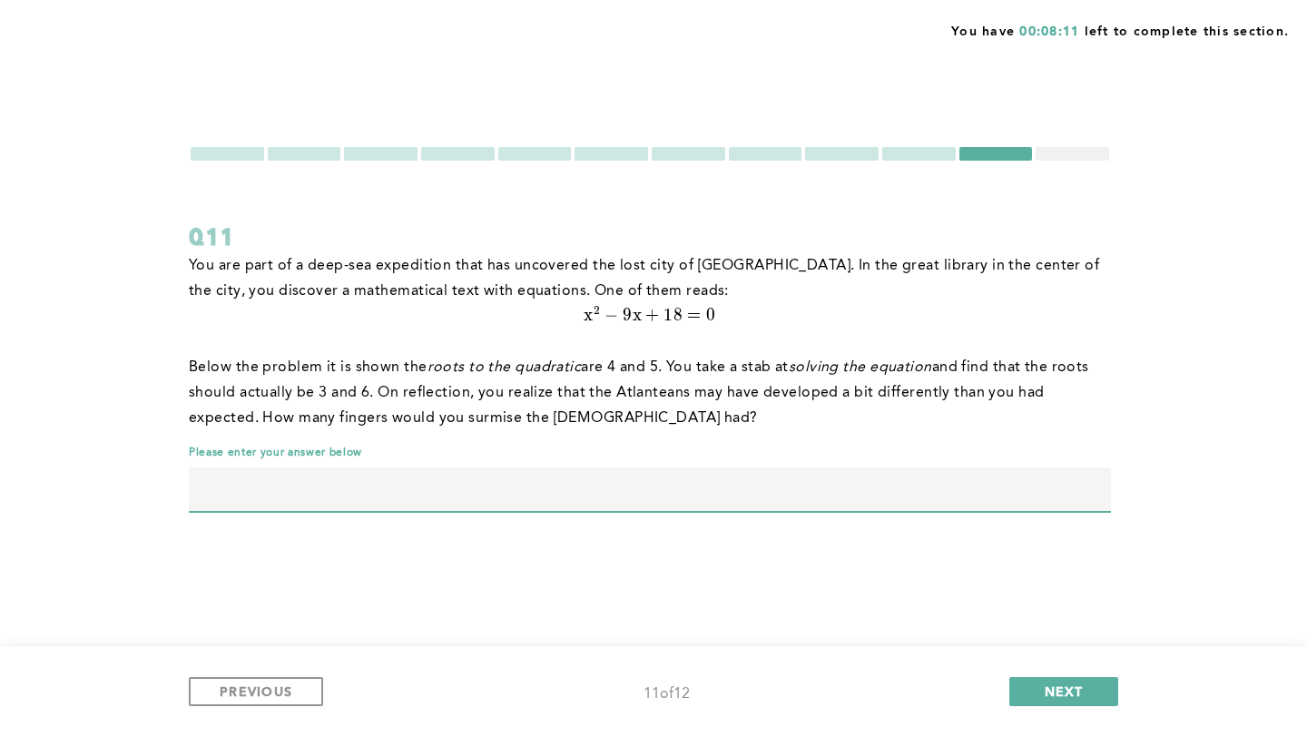
click at [406, 468] on input "text" at bounding box center [650, 490] width 922 height 44
type input "12"
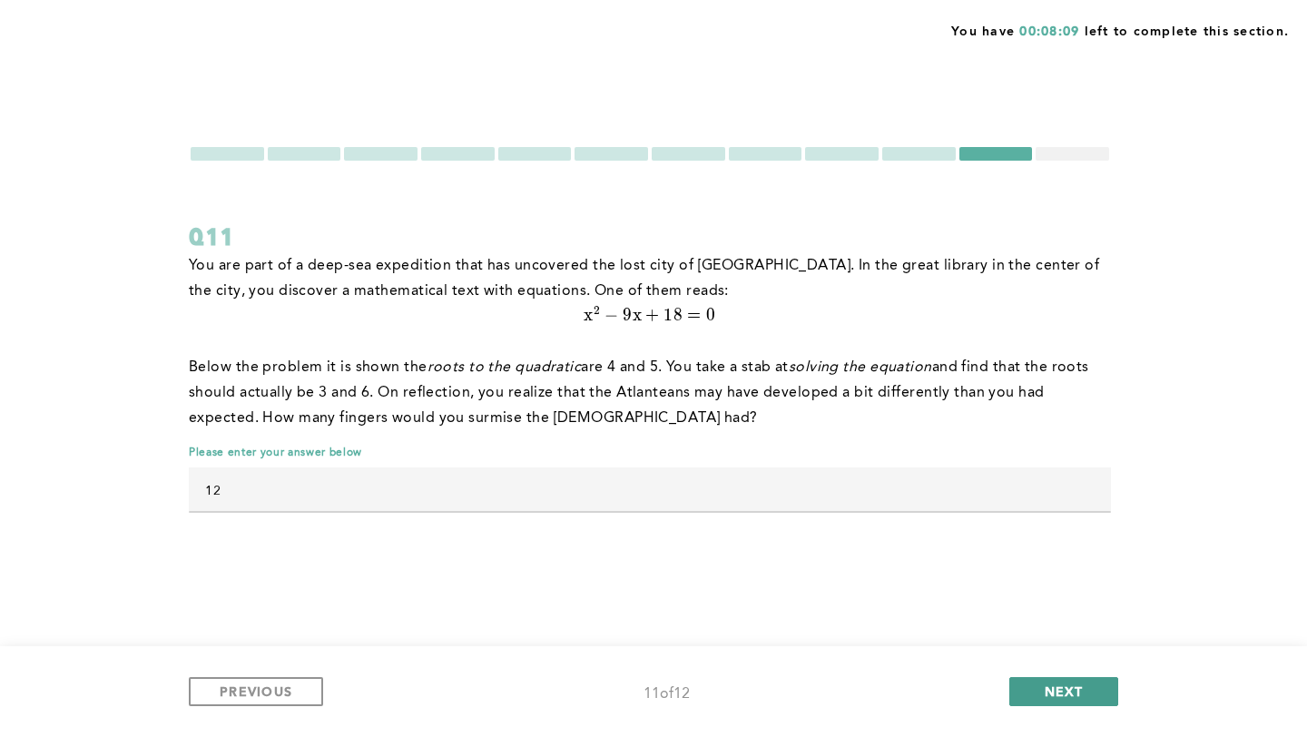
click at [1092, 694] on button "NEXT" at bounding box center [1064, 691] width 109 height 29
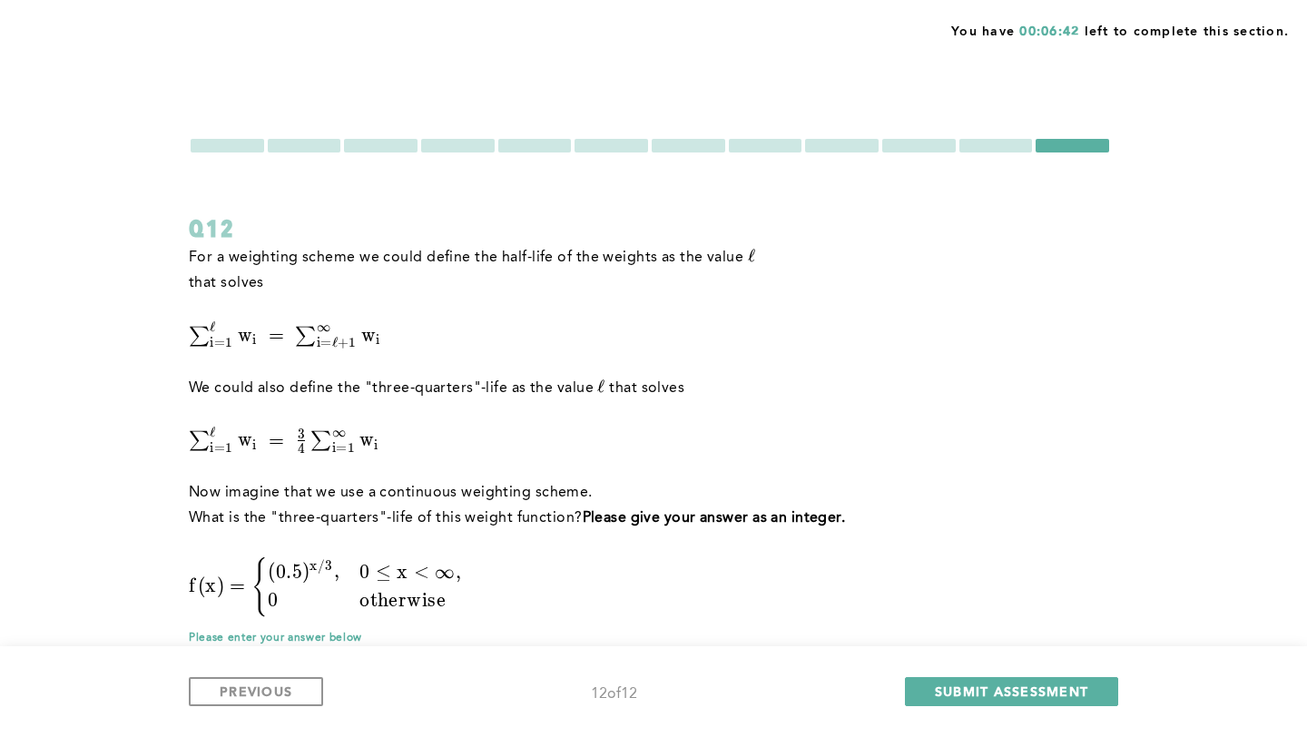
scroll to position [64, 0]
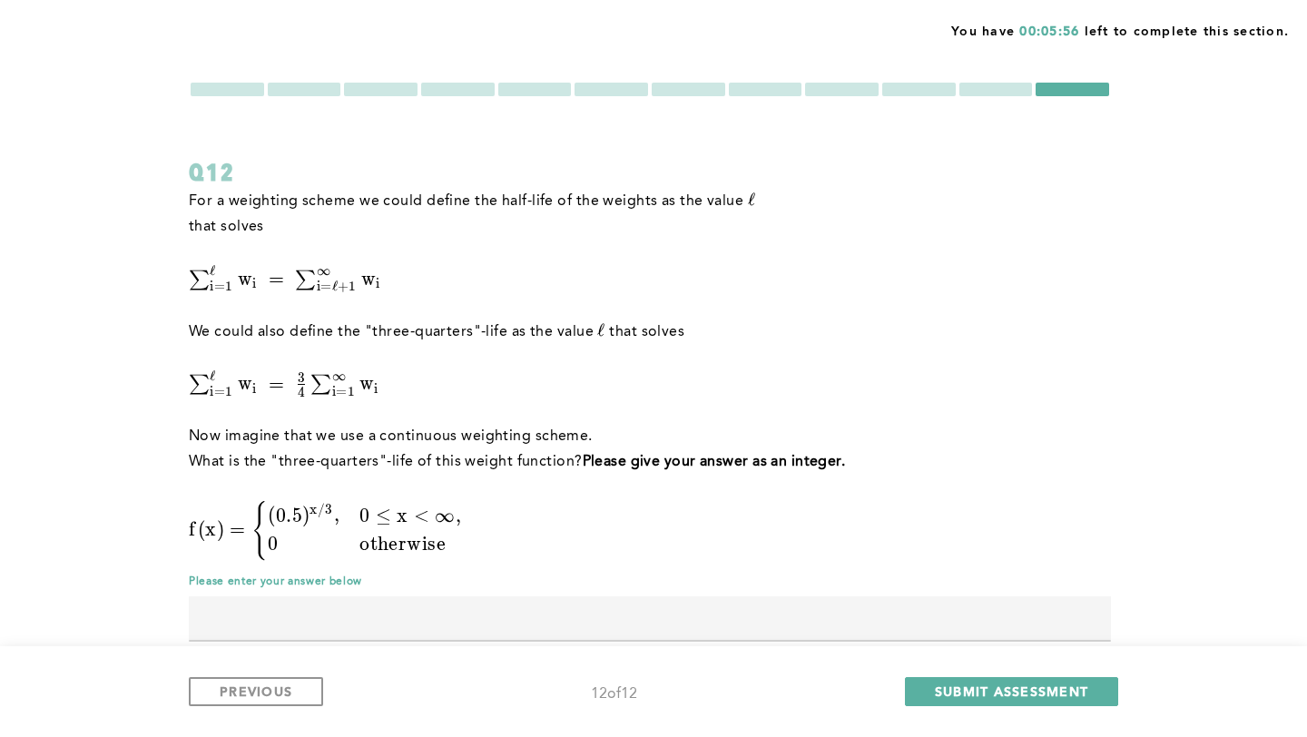
click at [461, 596] on input "text" at bounding box center [650, 618] width 922 height 44
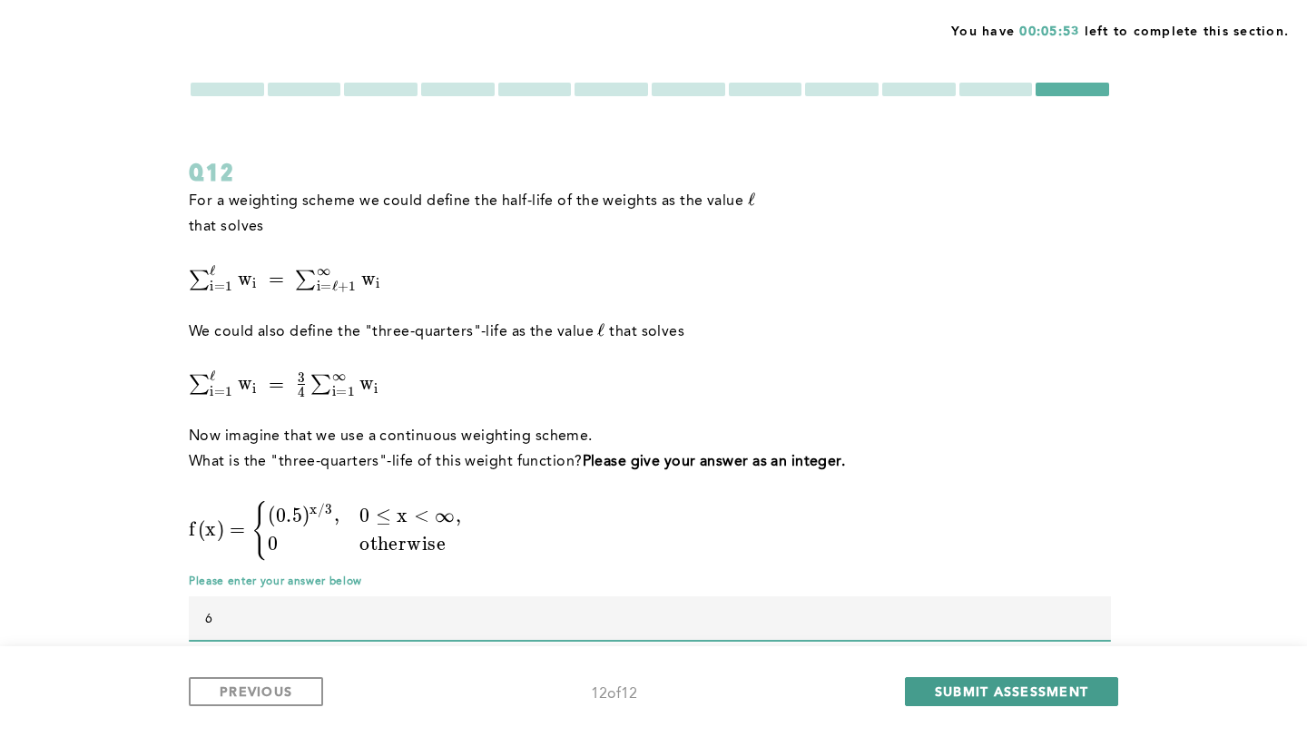
type input "6"
click at [992, 688] on span "SUBMIT ASSESSMENT" at bounding box center [1011, 691] width 153 height 17
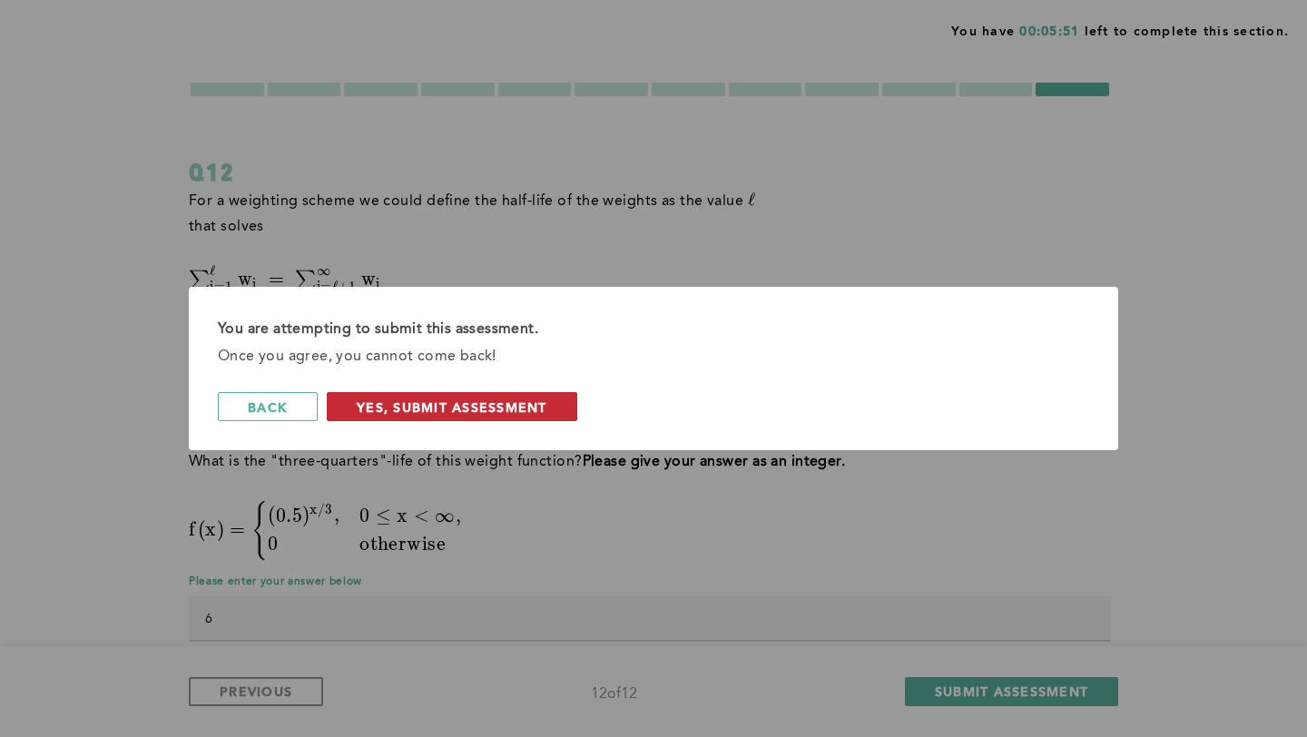
click at [390, 411] on span "Yes, Submit Assessment" at bounding box center [452, 407] width 191 height 17
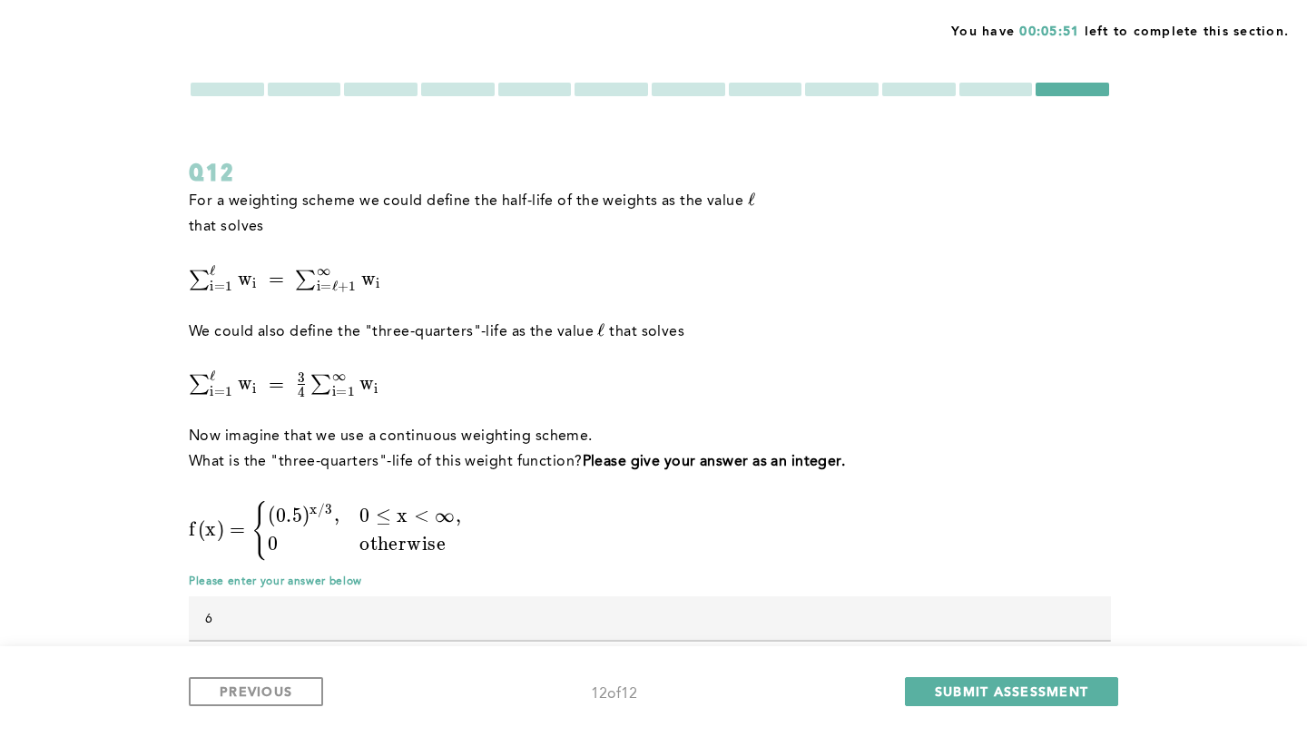
scroll to position [0, 0]
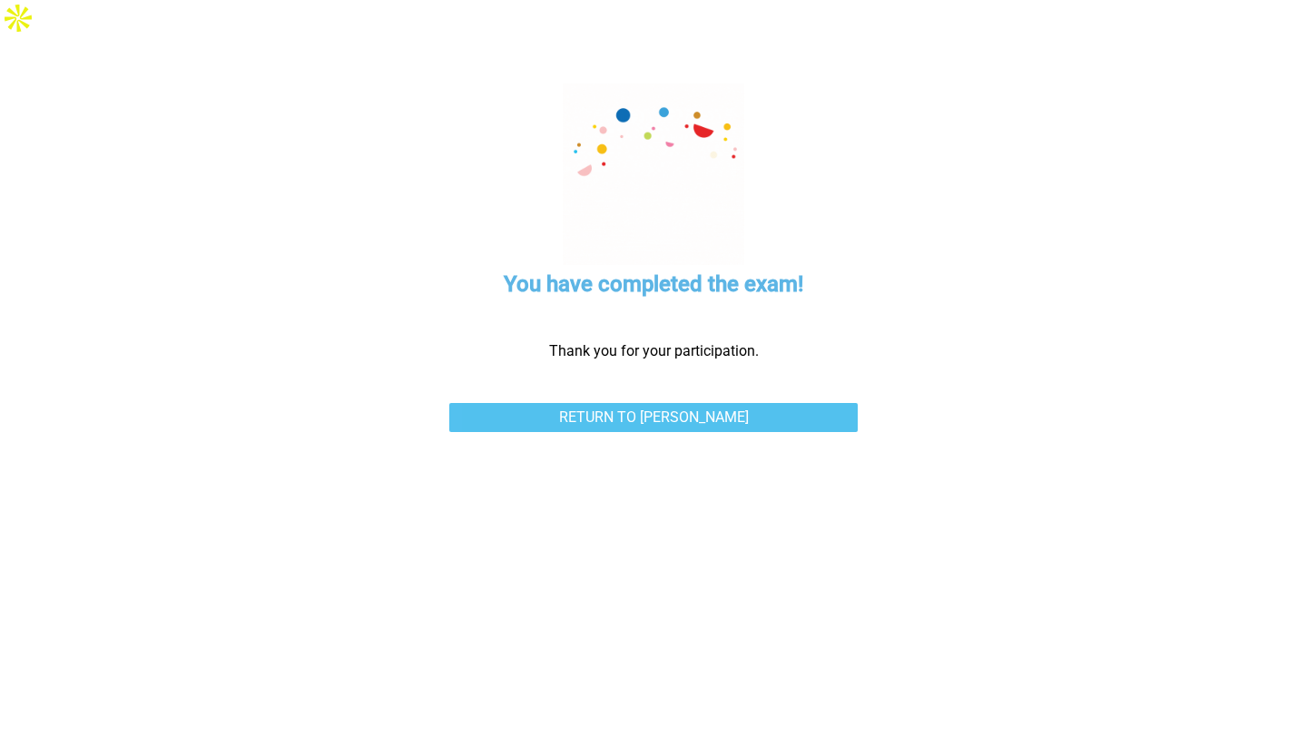
click at [673, 403] on link "Return to [PERSON_NAME]" at bounding box center [653, 417] width 409 height 29
